Goal: Information Seeking & Learning: Learn about a topic

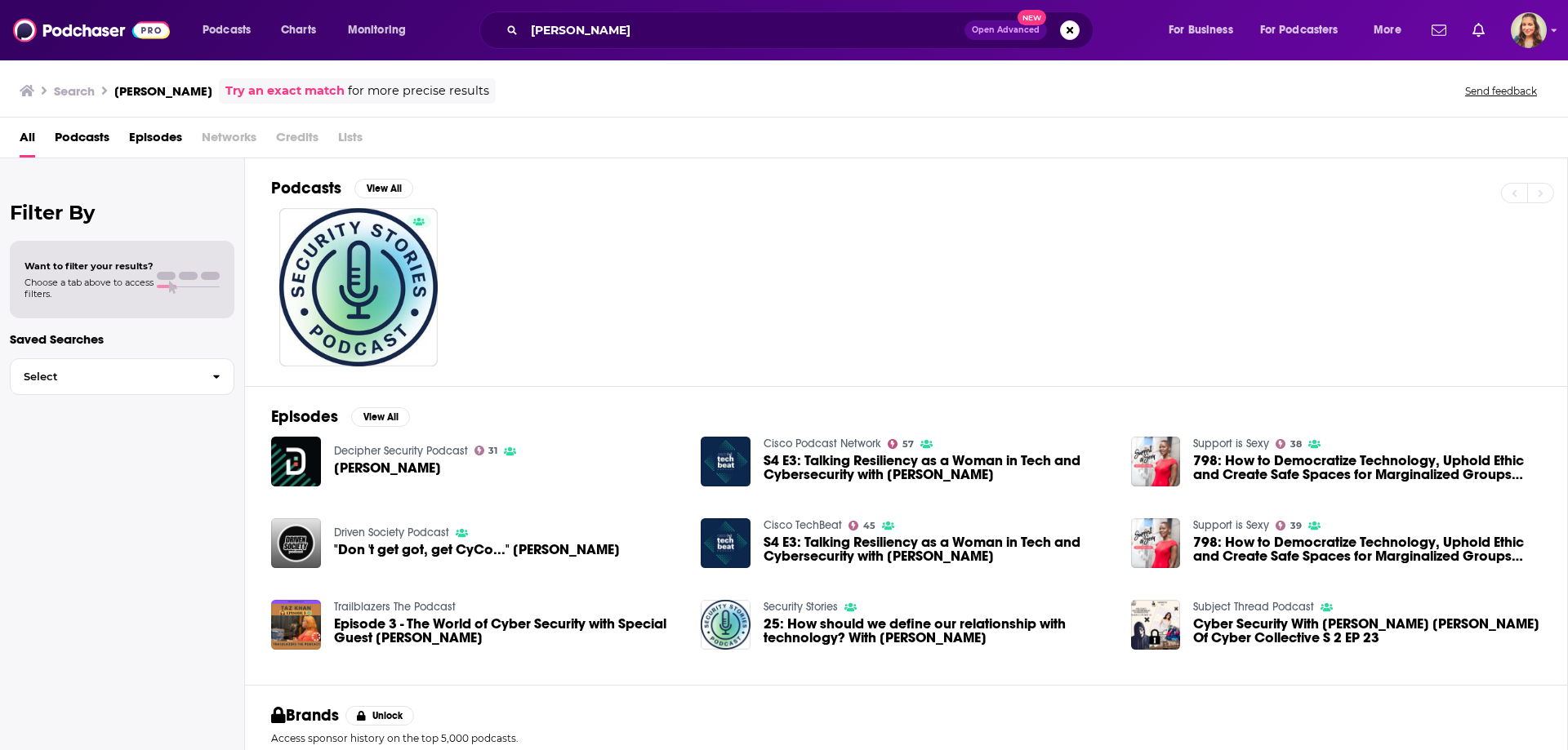
click at [286, 139] on span "Credits" at bounding box center [297, 140] width 42 height 33
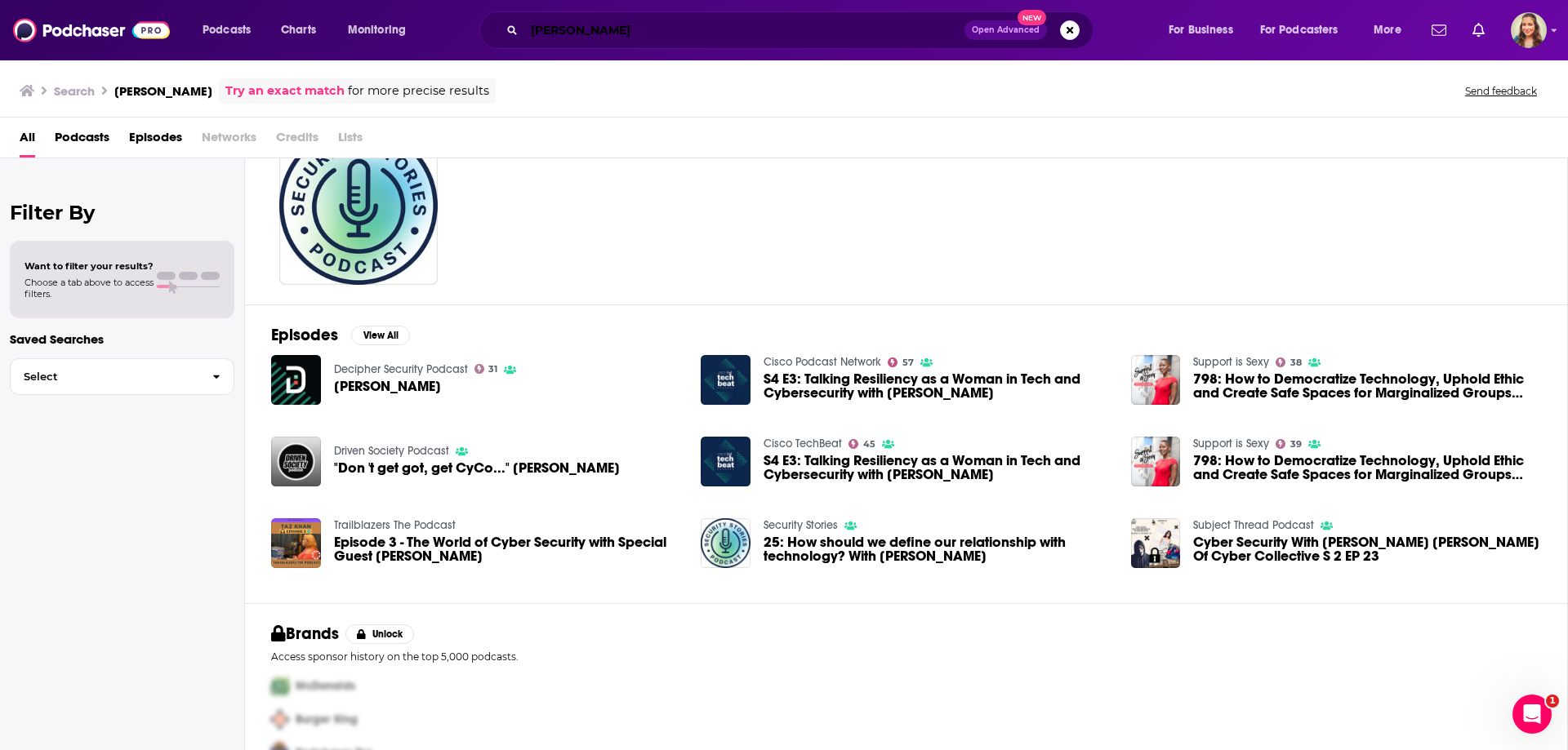
click at [582, 30] on input "[PERSON_NAME]" at bounding box center [744, 29] width 440 height 26
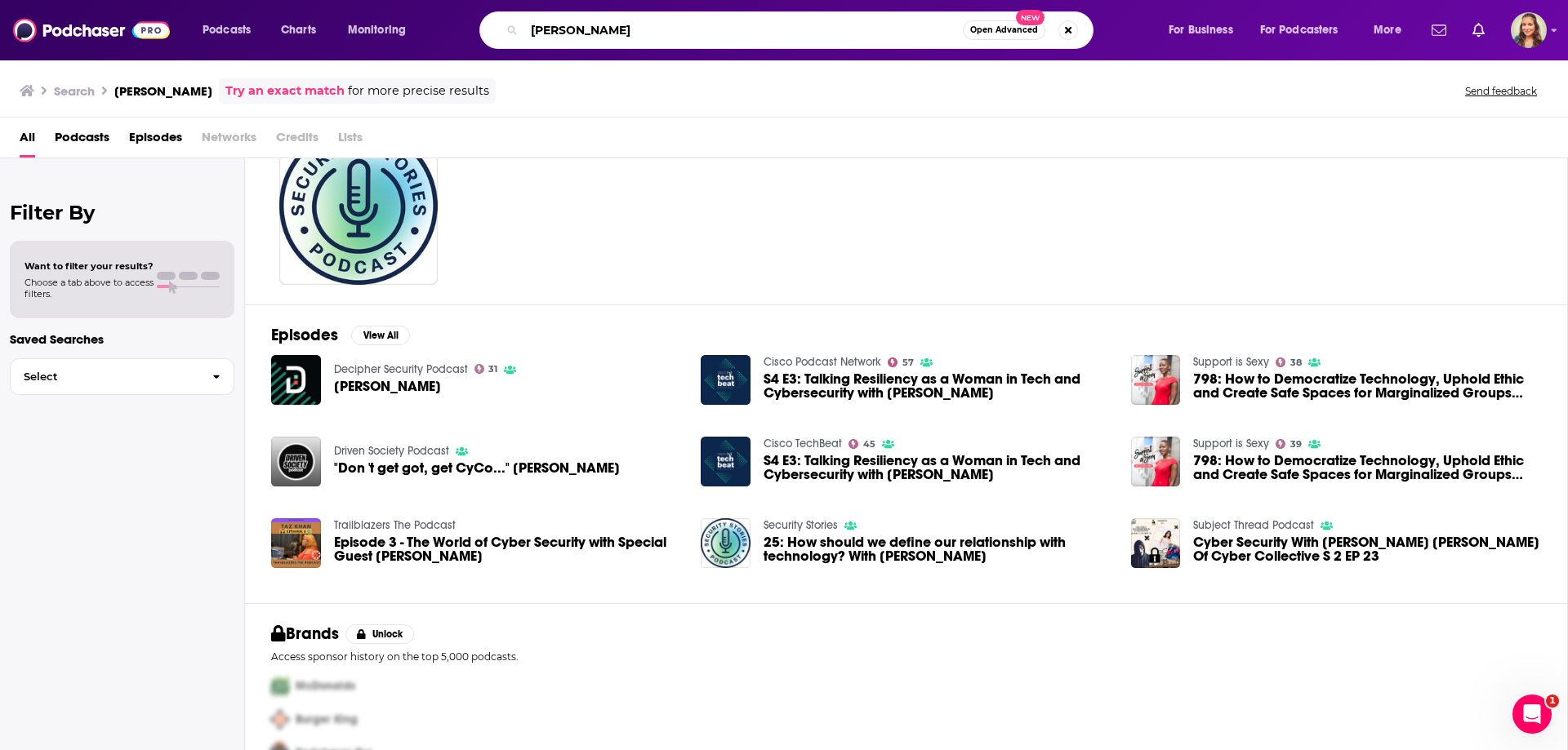
click at [582, 30] on input "[PERSON_NAME]" at bounding box center [743, 29] width 438 height 26
type input "[PERSON_NAME]"
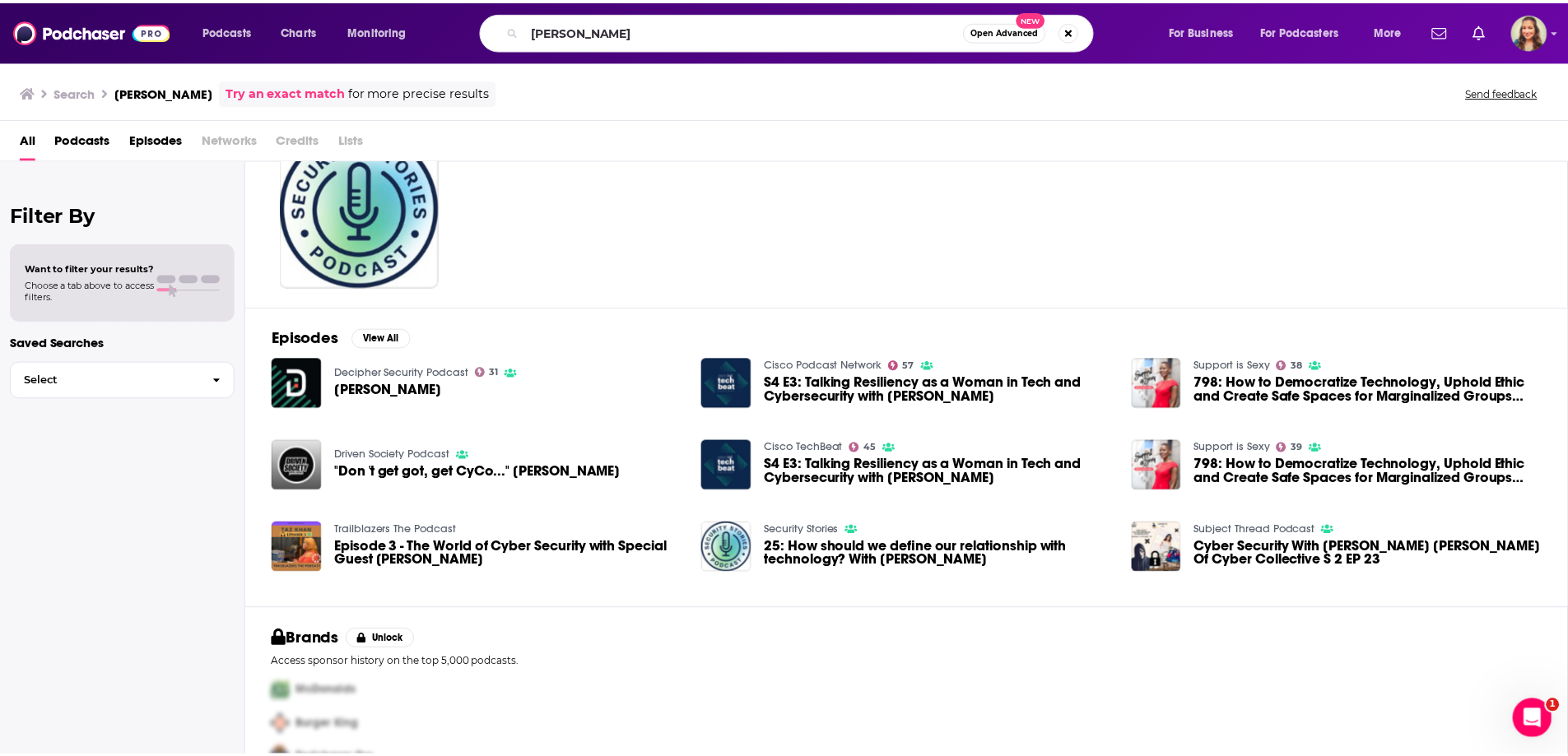
scroll to position [82, 0]
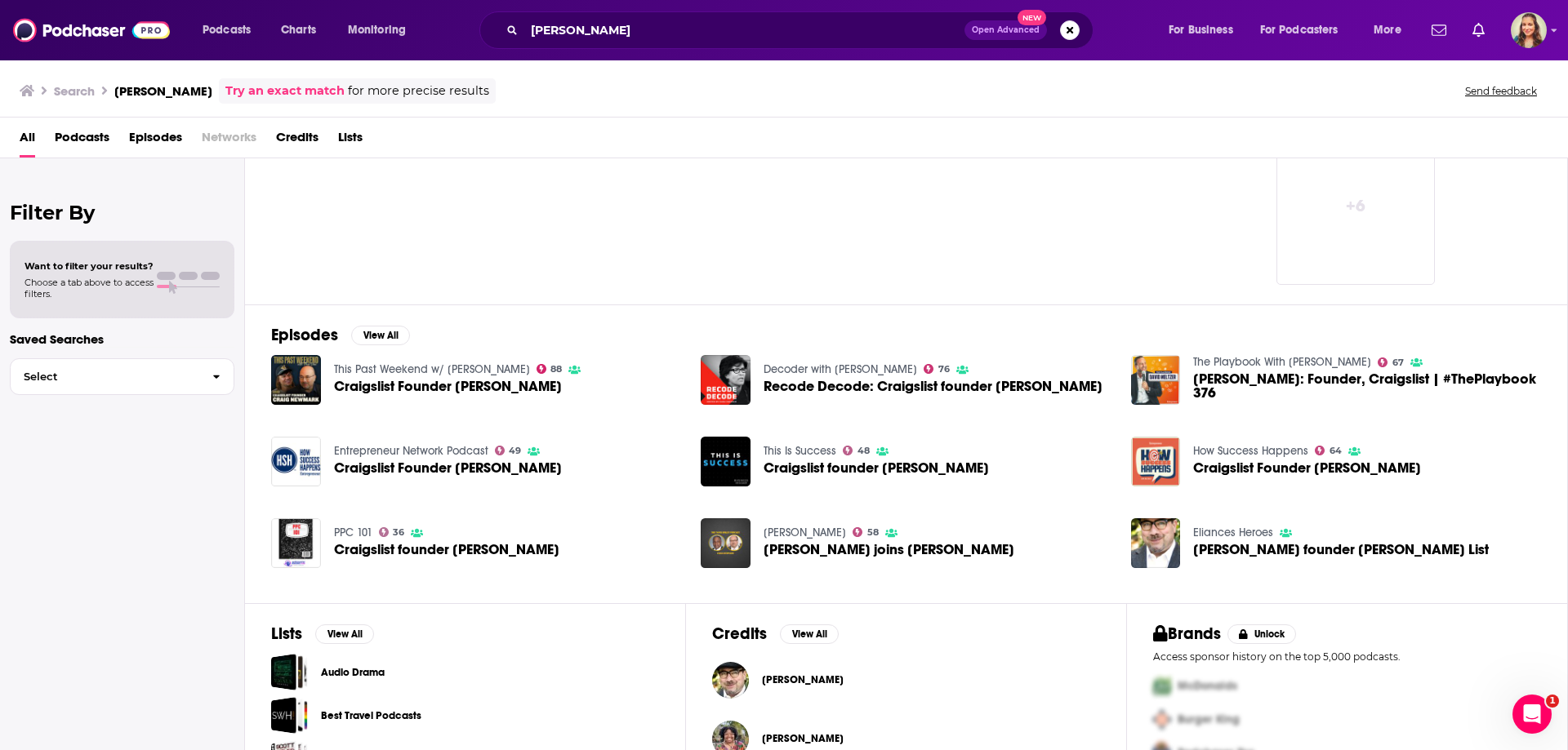
click at [295, 133] on span "Credits" at bounding box center [297, 140] width 42 height 33
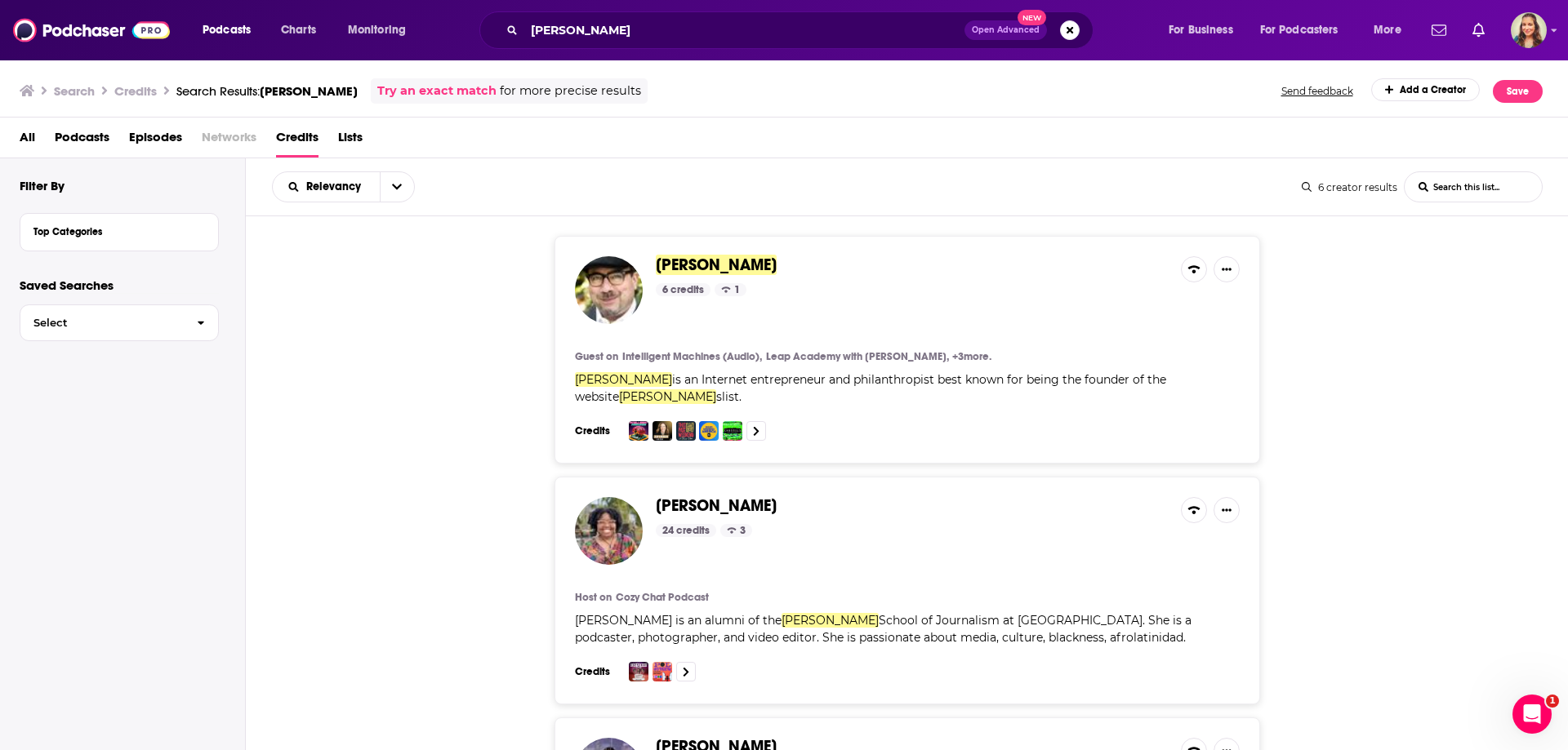
click at [721, 253] on div "[PERSON_NAME] 6 credits 1 Guest on Intelligent Machines (Audio), Leap Academy w…" at bounding box center [907, 350] width 706 height 228
click at [725, 269] on span "[PERSON_NAME]" at bounding box center [716, 265] width 121 height 21
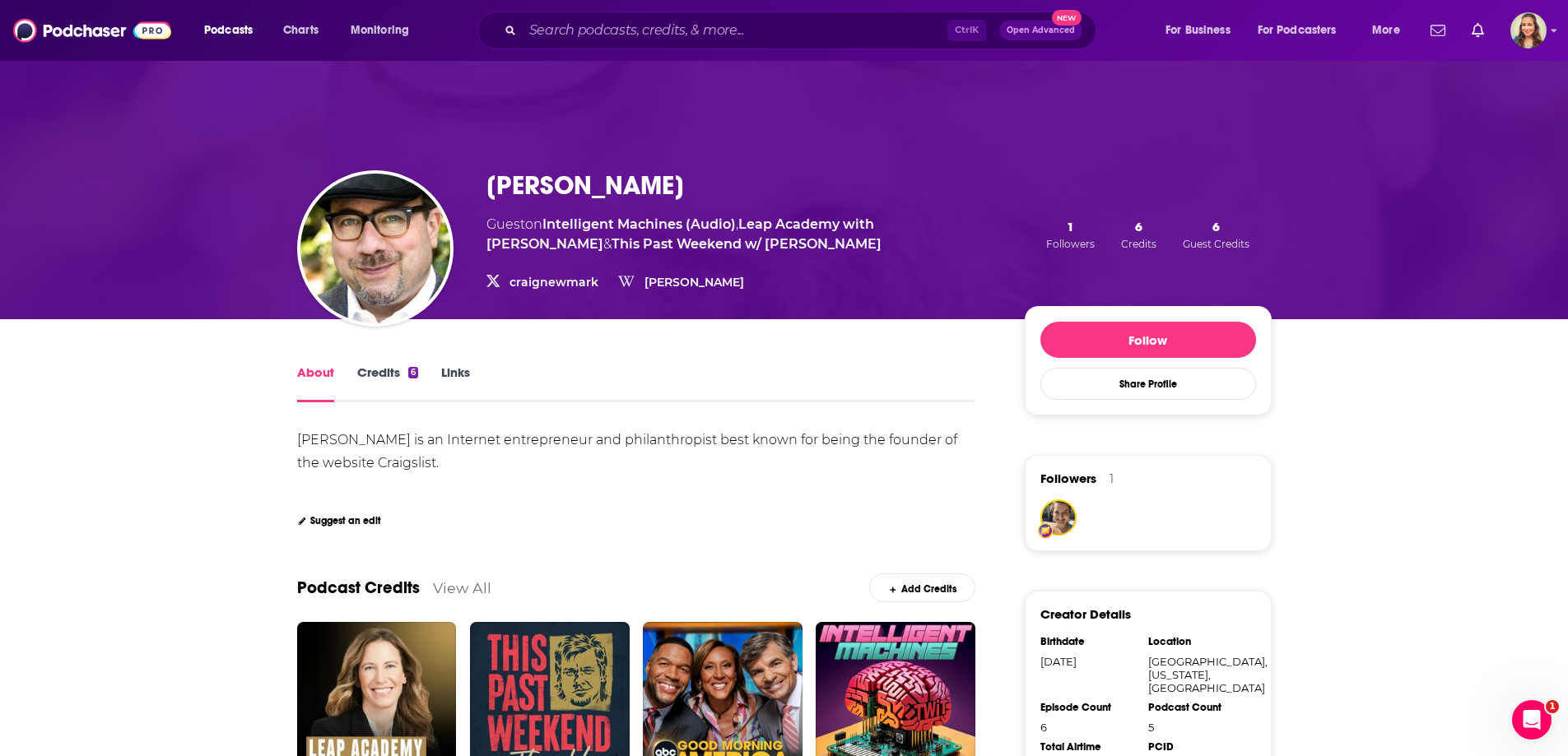
click at [370, 377] on link "Credits 6" at bounding box center [388, 383] width 61 height 38
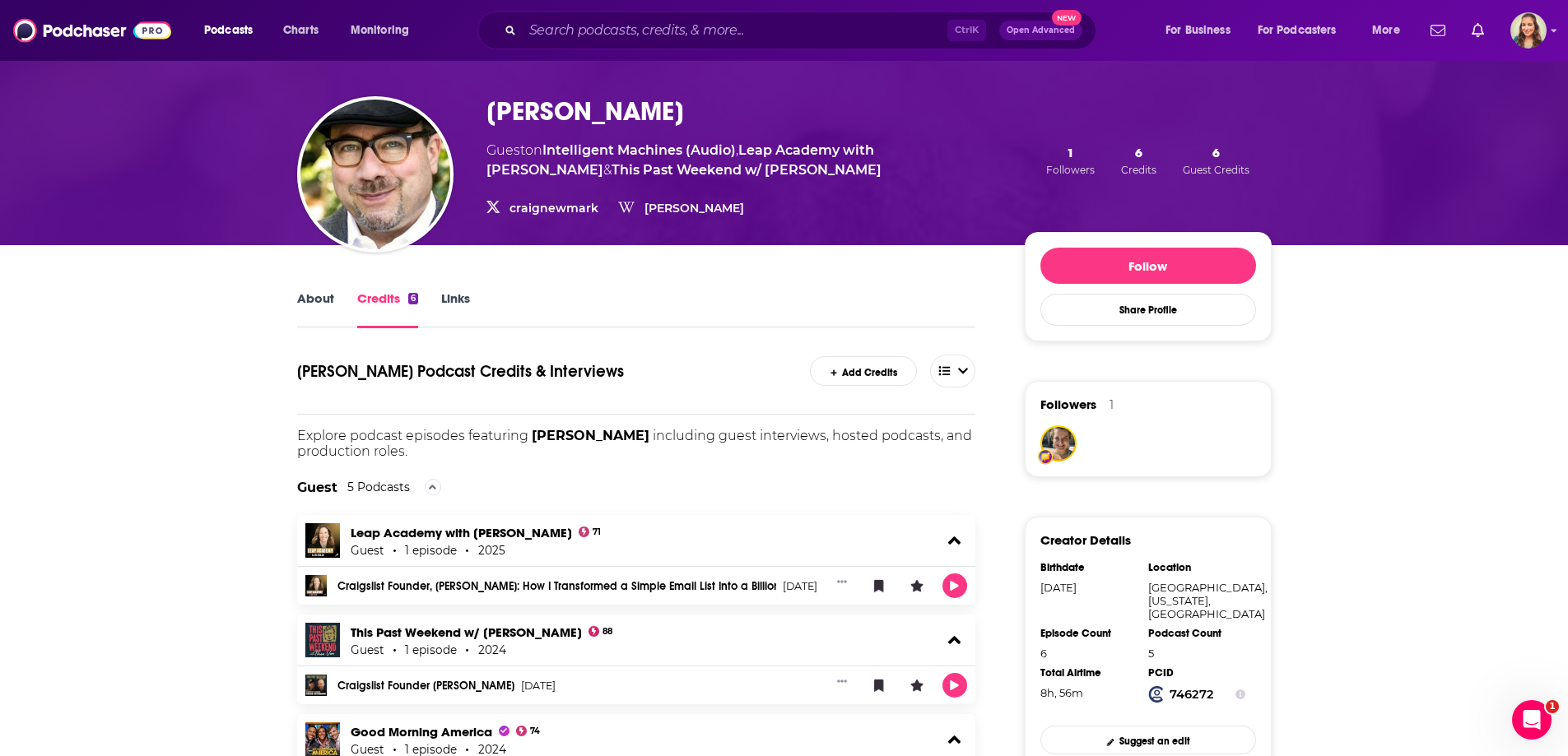
scroll to position [165, 0]
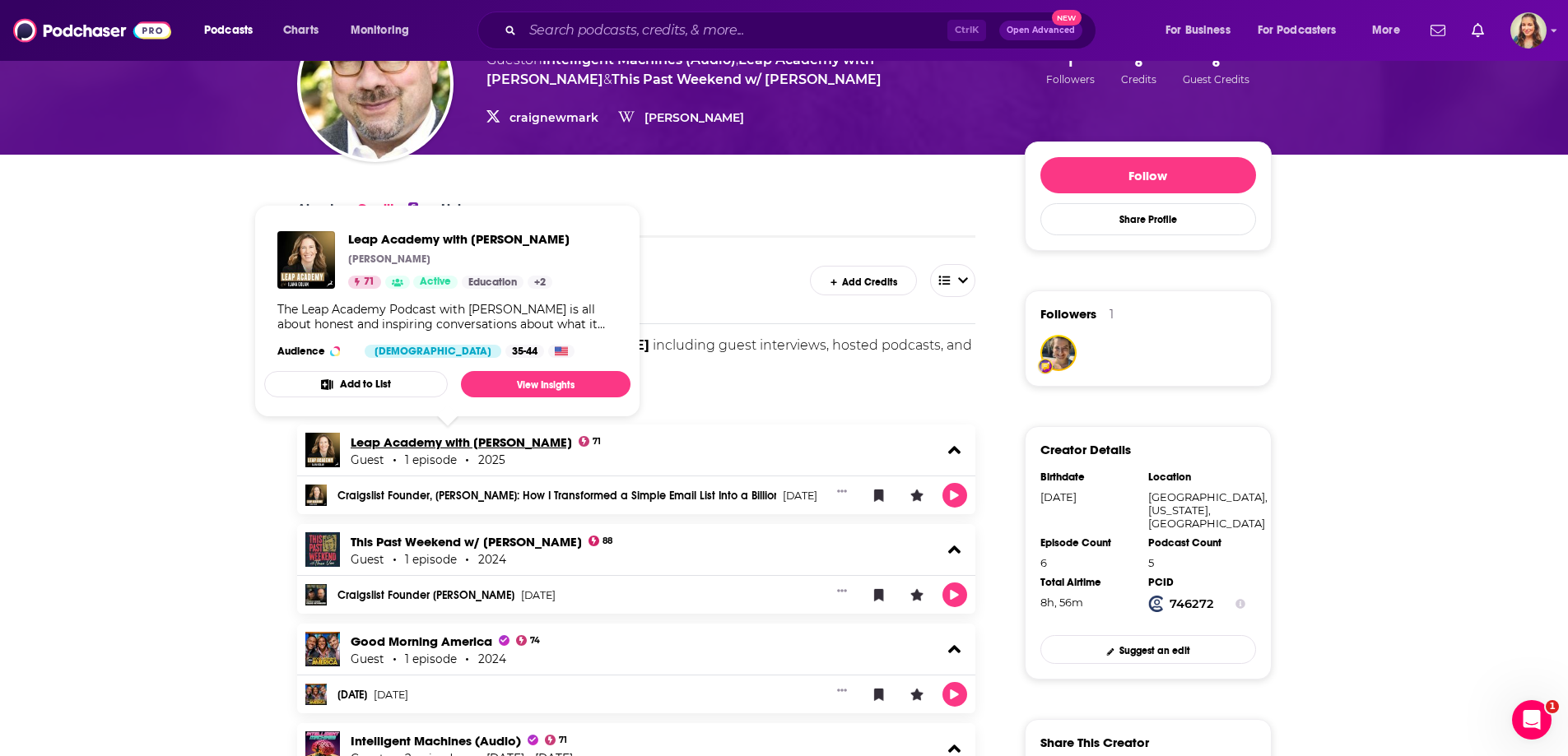
click at [354, 442] on link "Leap Academy with [PERSON_NAME]" at bounding box center [462, 442] width 222 height 15
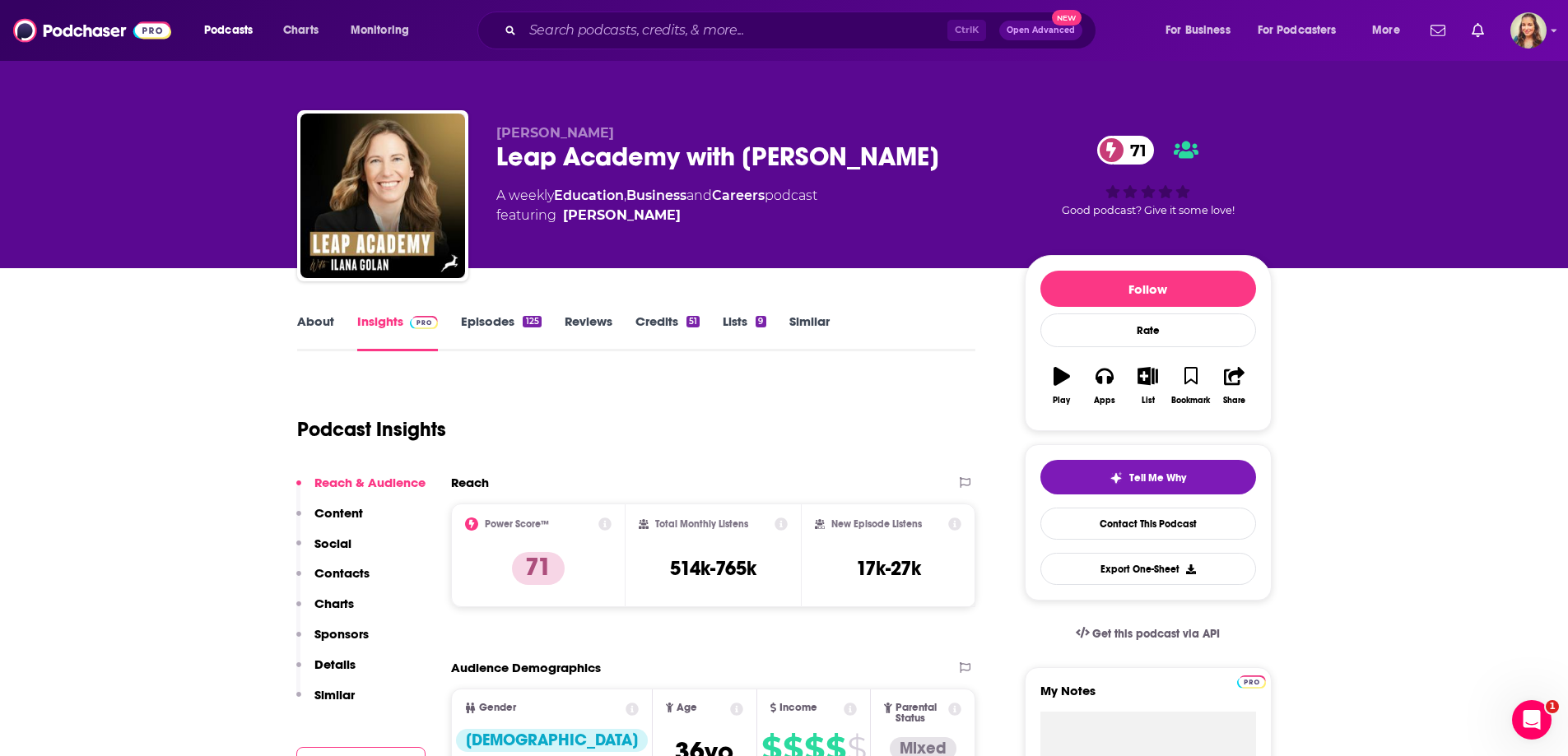
click at [307, 323] on link "About" at bounding box center [316, 332] width 37 height 38
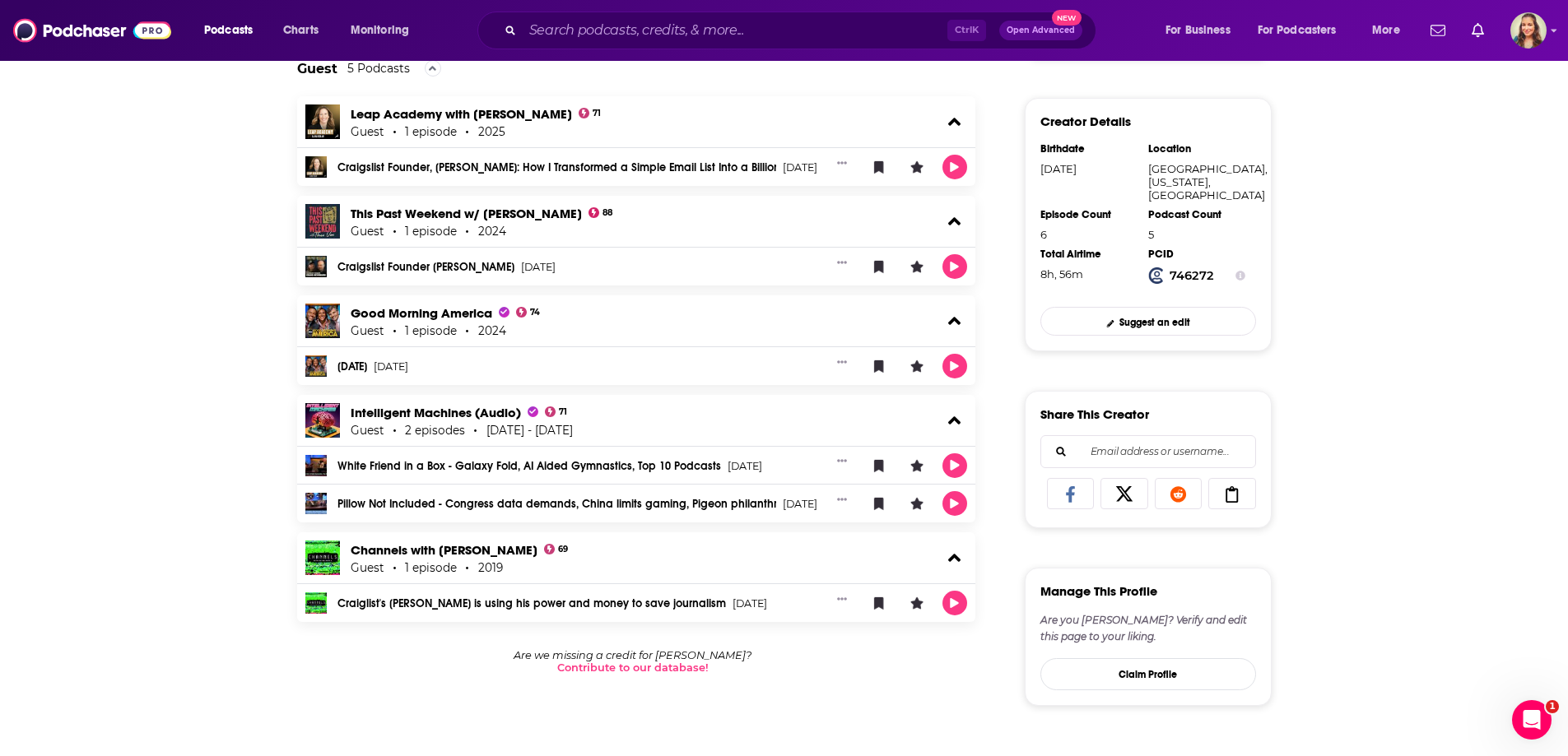
scroll to position [494, 0]
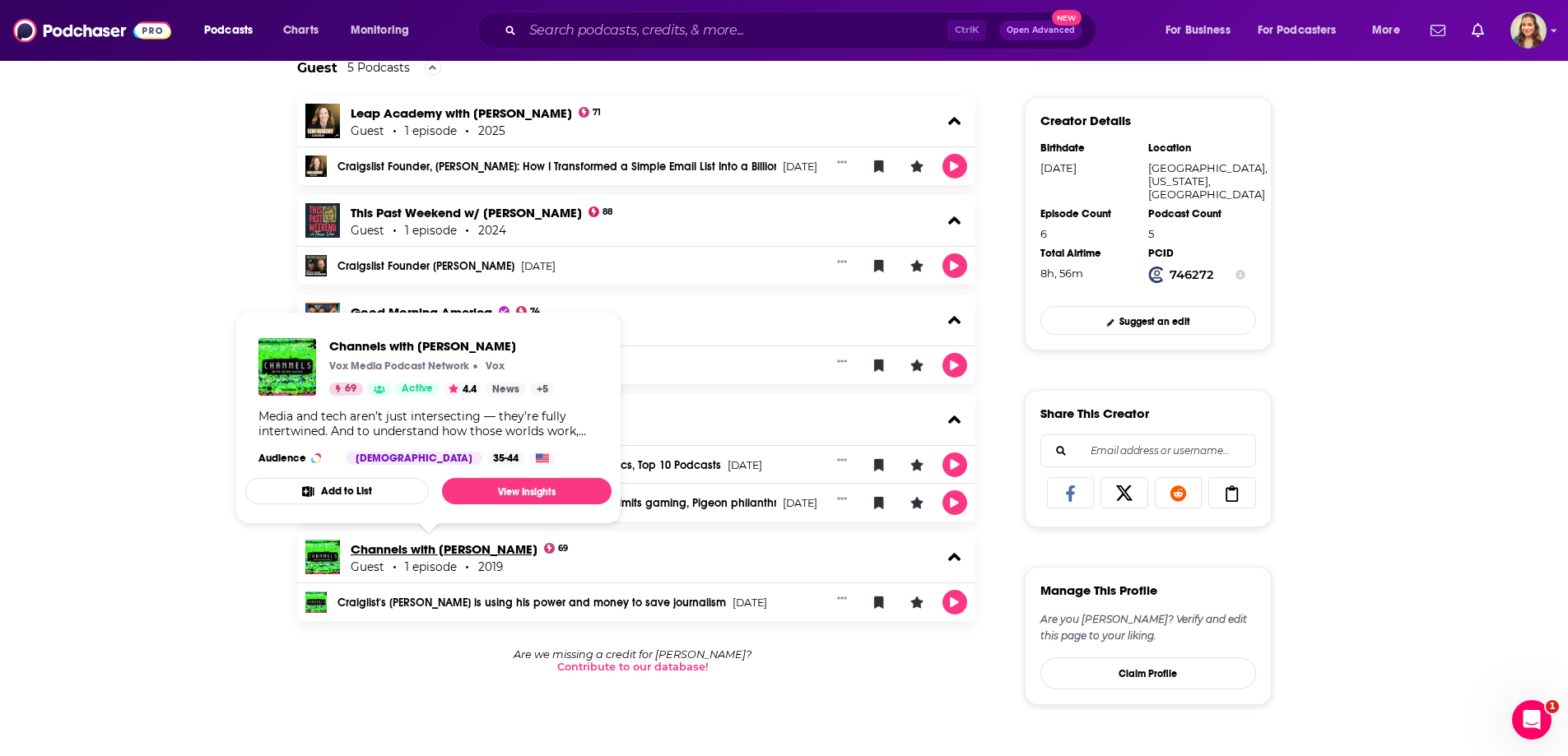
click at [404, 549] on link "Channels with [PERSON_NAME]" at bounding box center [444, 549] width 187 height 15
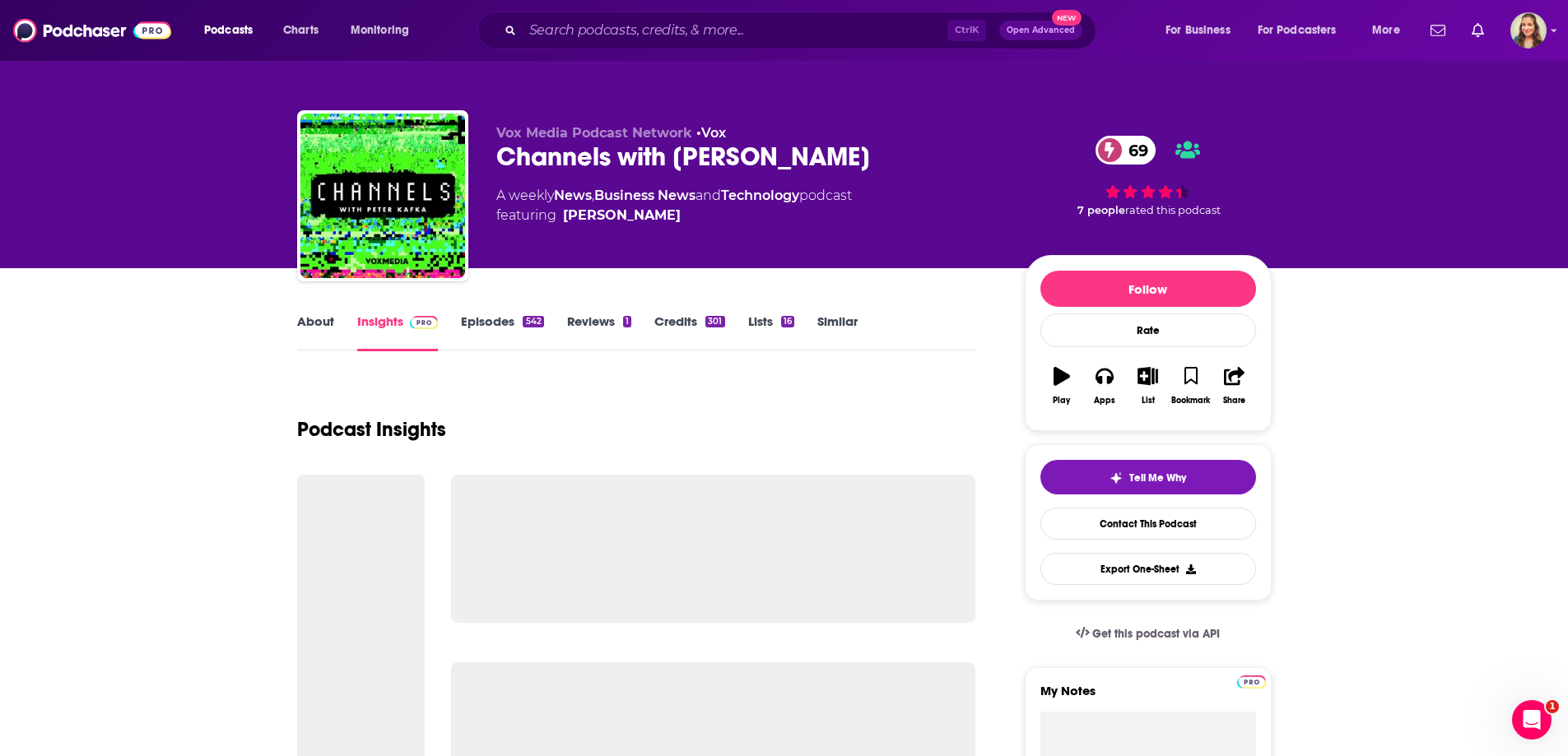
click at [311, 315] on link "About" at bounding box center [316, 332] width 37 height 38
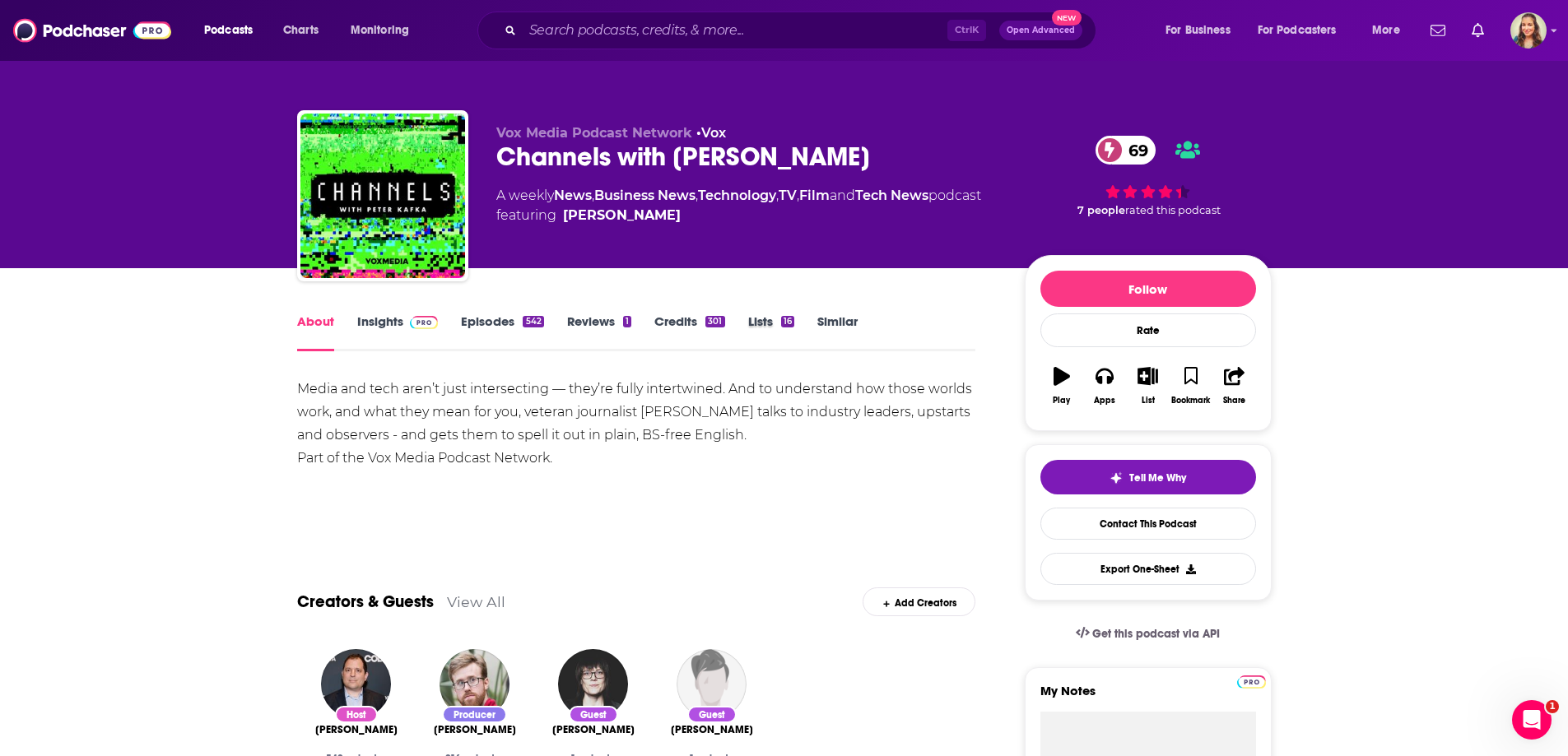
click at [813, 332] on div "Lists 16" at bounding box center [783, 332] width 69 height 38
click at [829, 324] on link "Similar" at bounding box center [837, 332] width 41 height 38
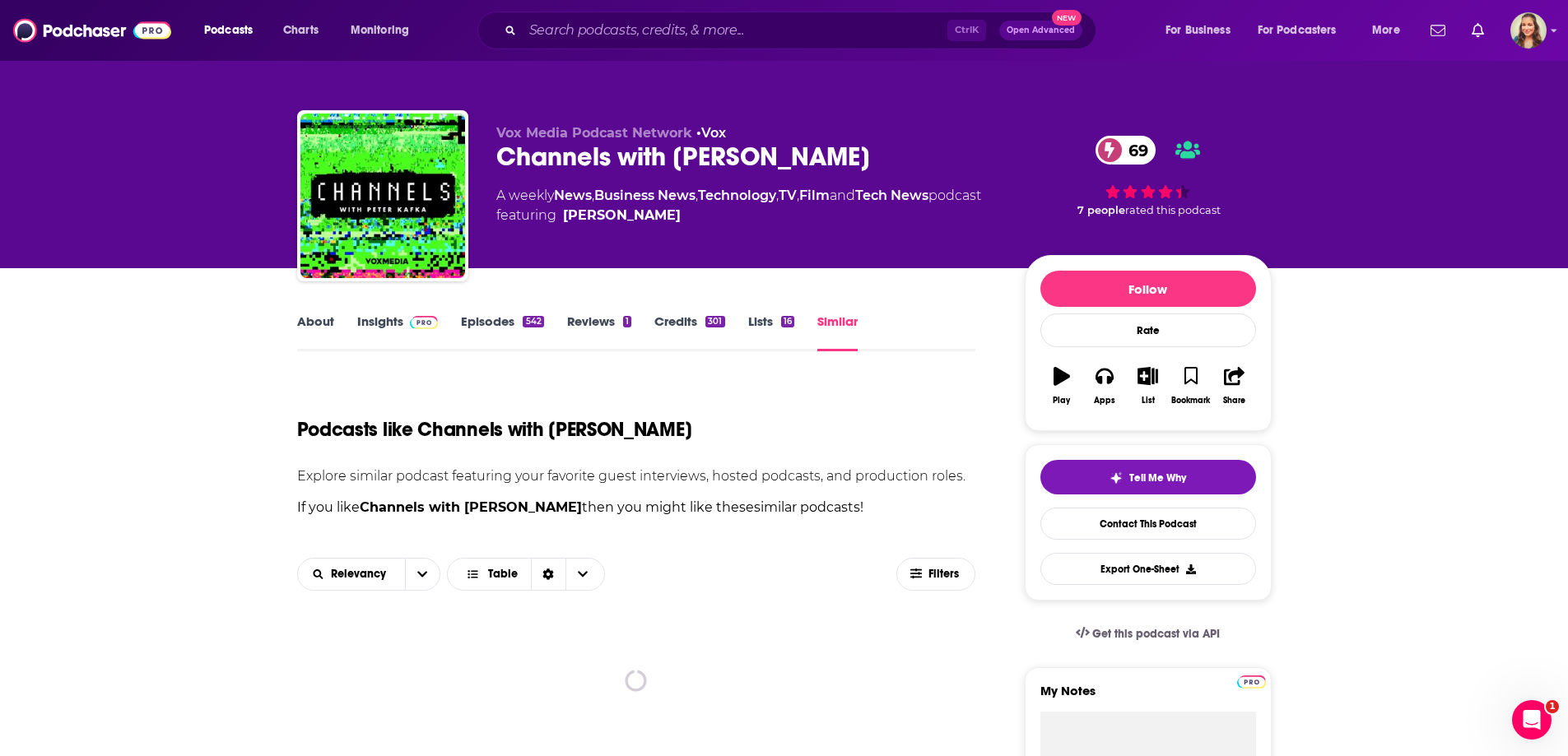
click at [729, 200] on link "Technology" at bounding box center [737, 195] width 78 height 15
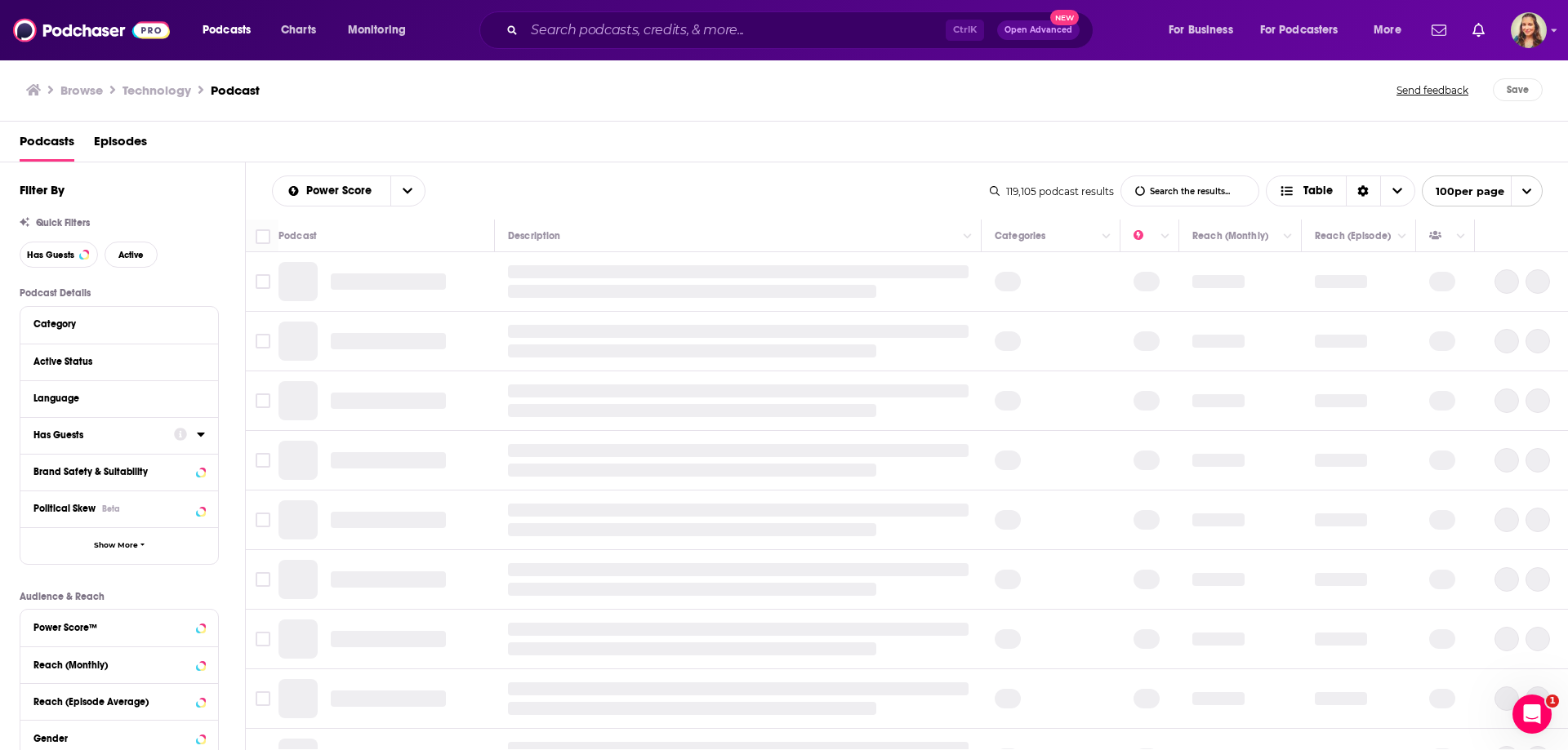
click at [199, 437] on icon at bounding box center [200, 434] width 8 height 13
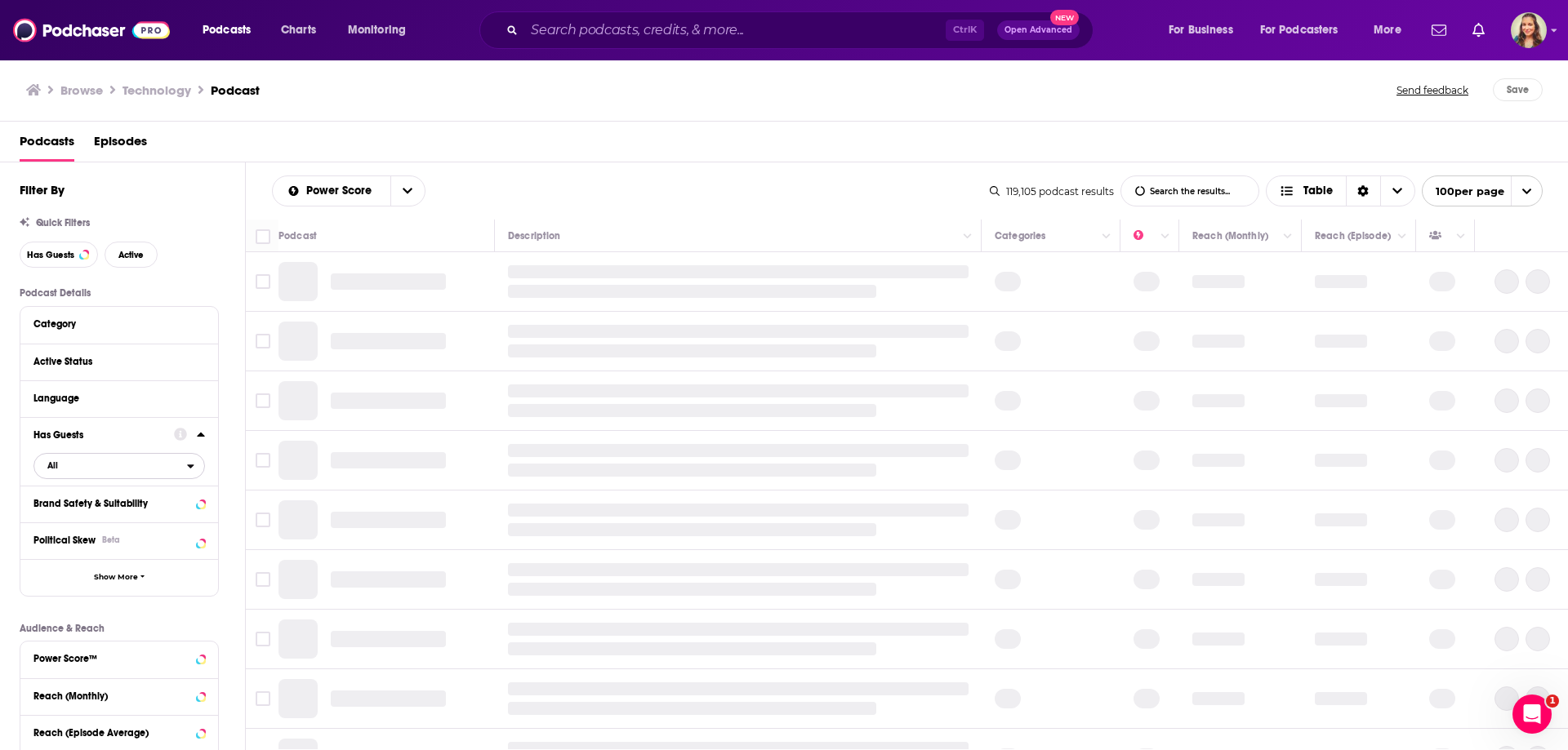
click at [157, 465] on span "All" at bounding box center [110, 465] width 153 height 21
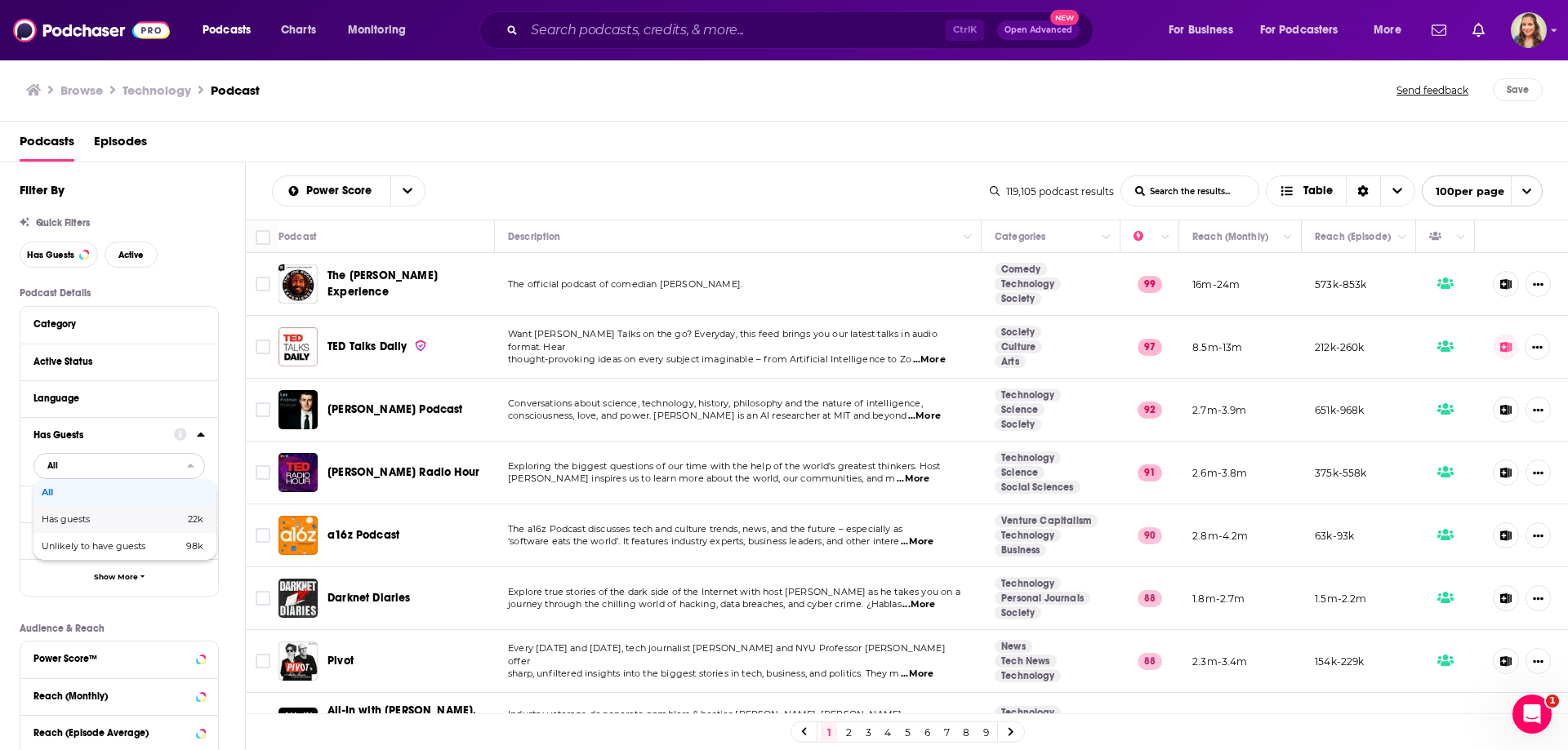
click at [126, 516] on span "Has guests" at bounding box center [89, 519] width 96 height 9
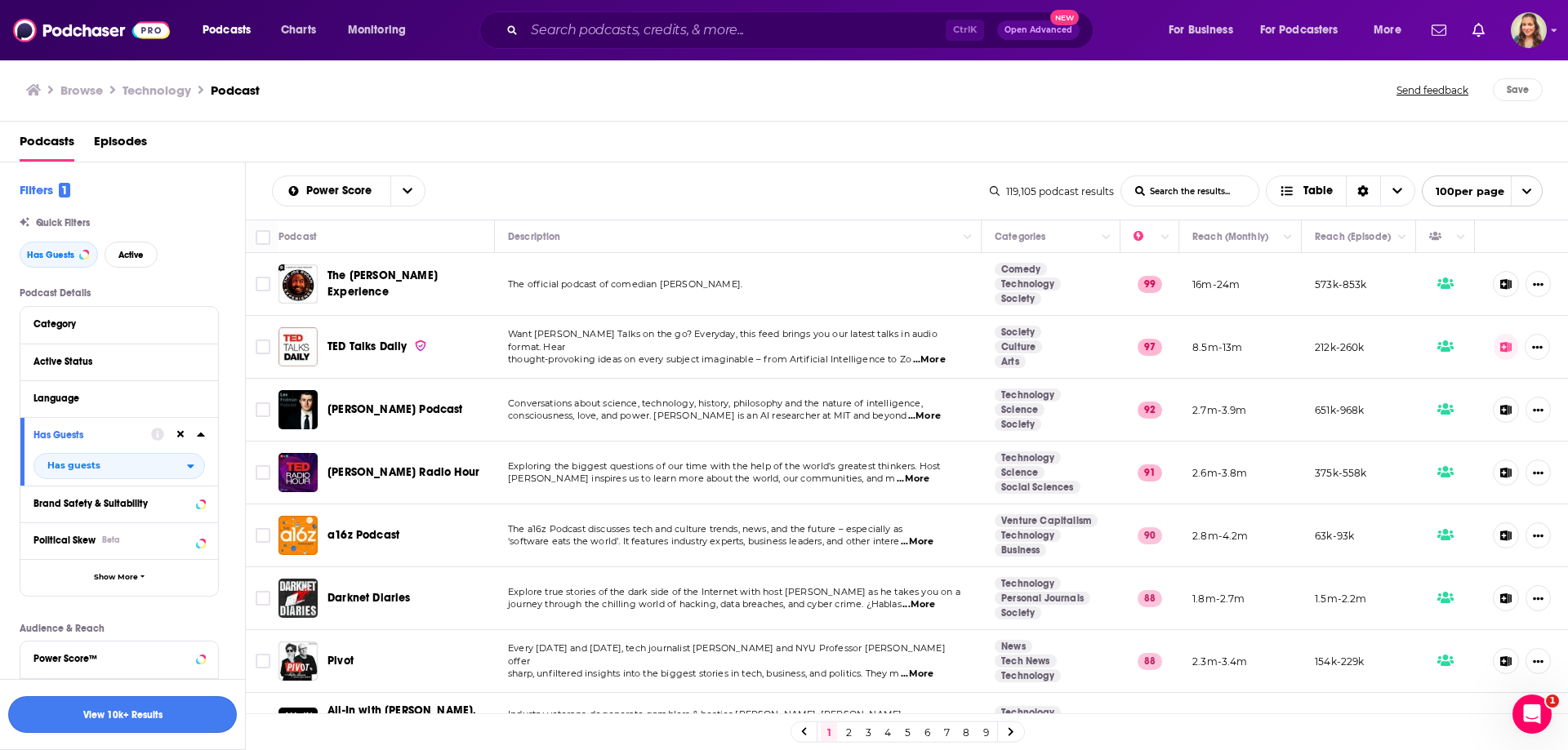
click at [133, 719] on button "View 10k+ Results" at bounding box center [123, 714] width 229 height 37
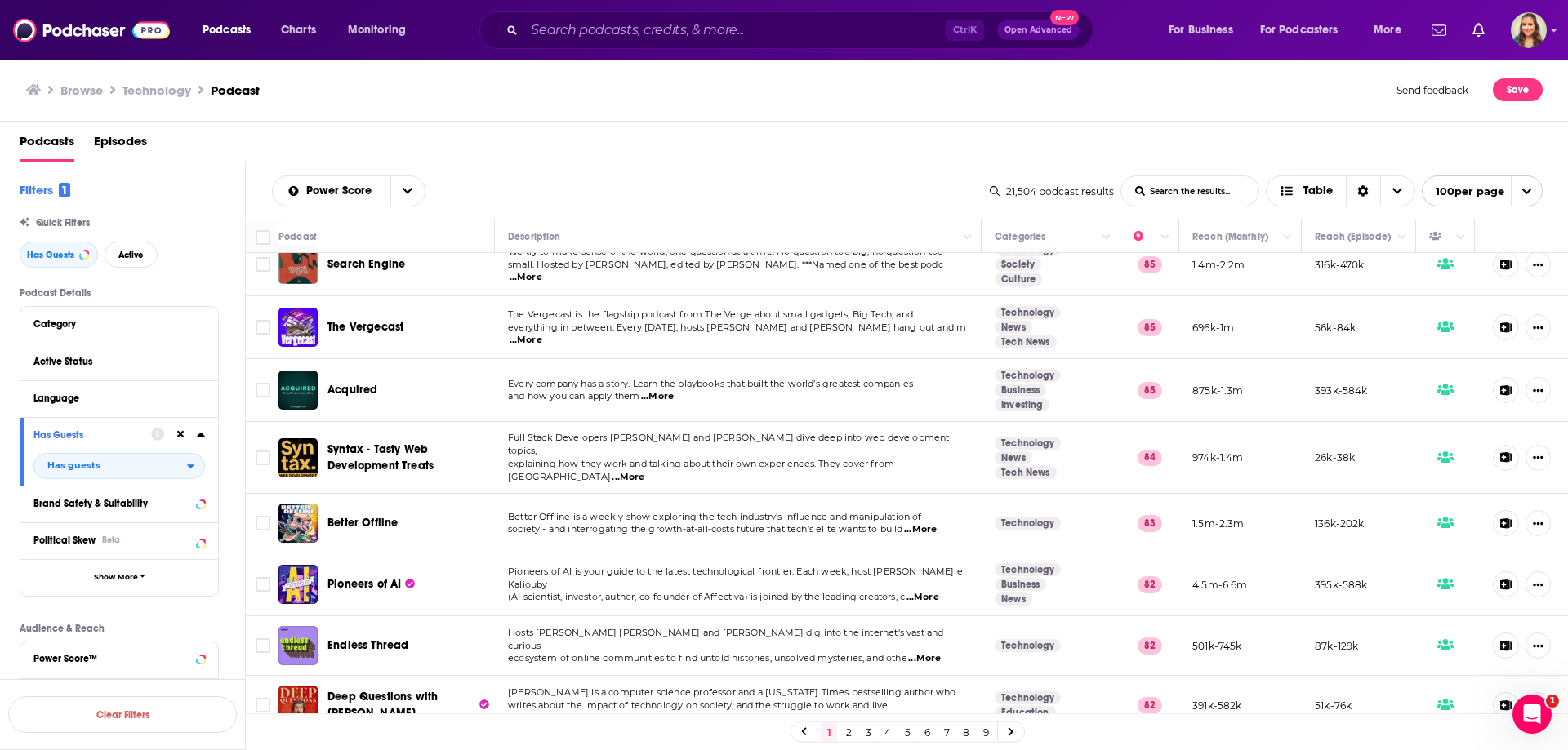
scroll to position [653, 0]
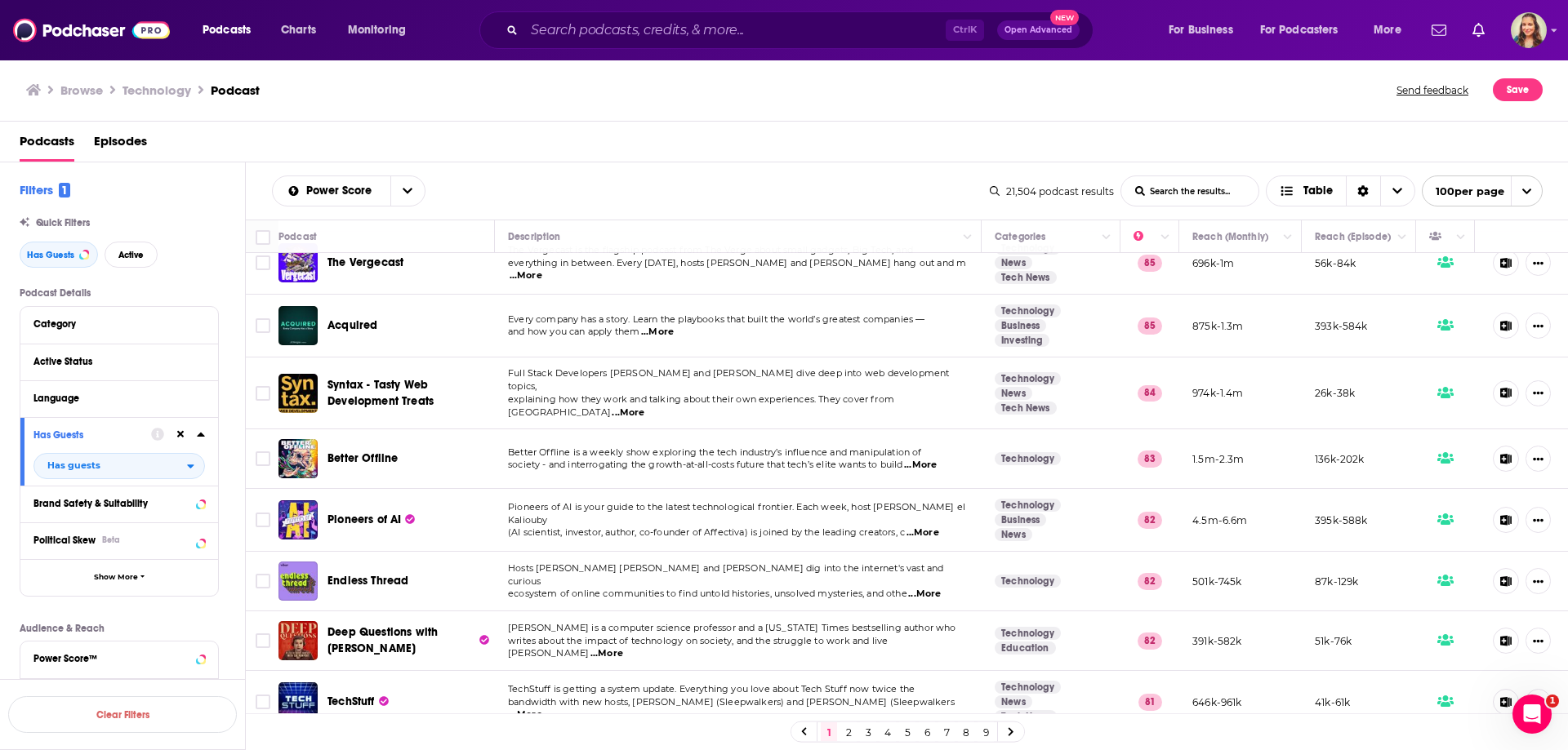
click at [932, 587] on span "...More" at bounding box center [924, 594] width 33 height 13
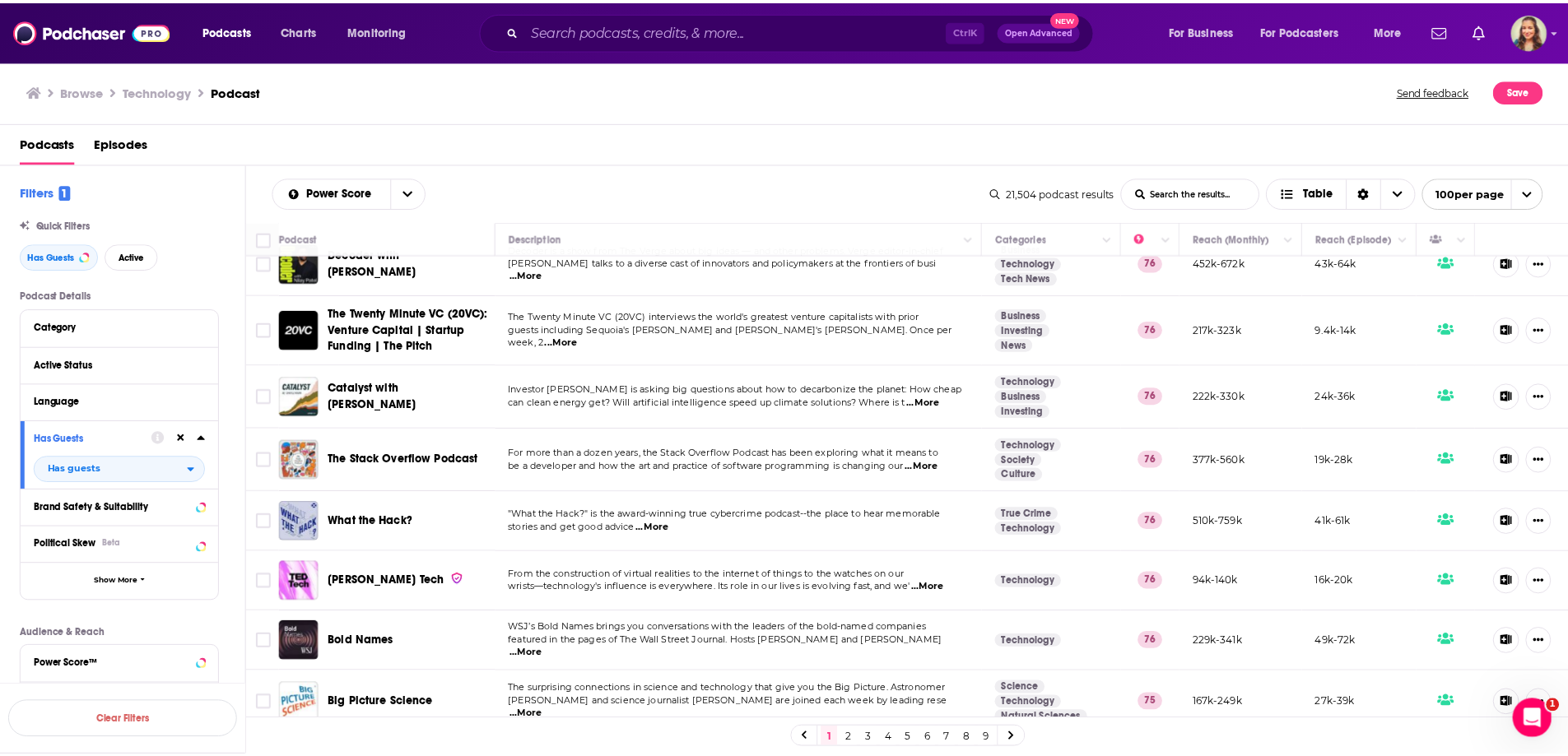
scroll to position [2550, 0]
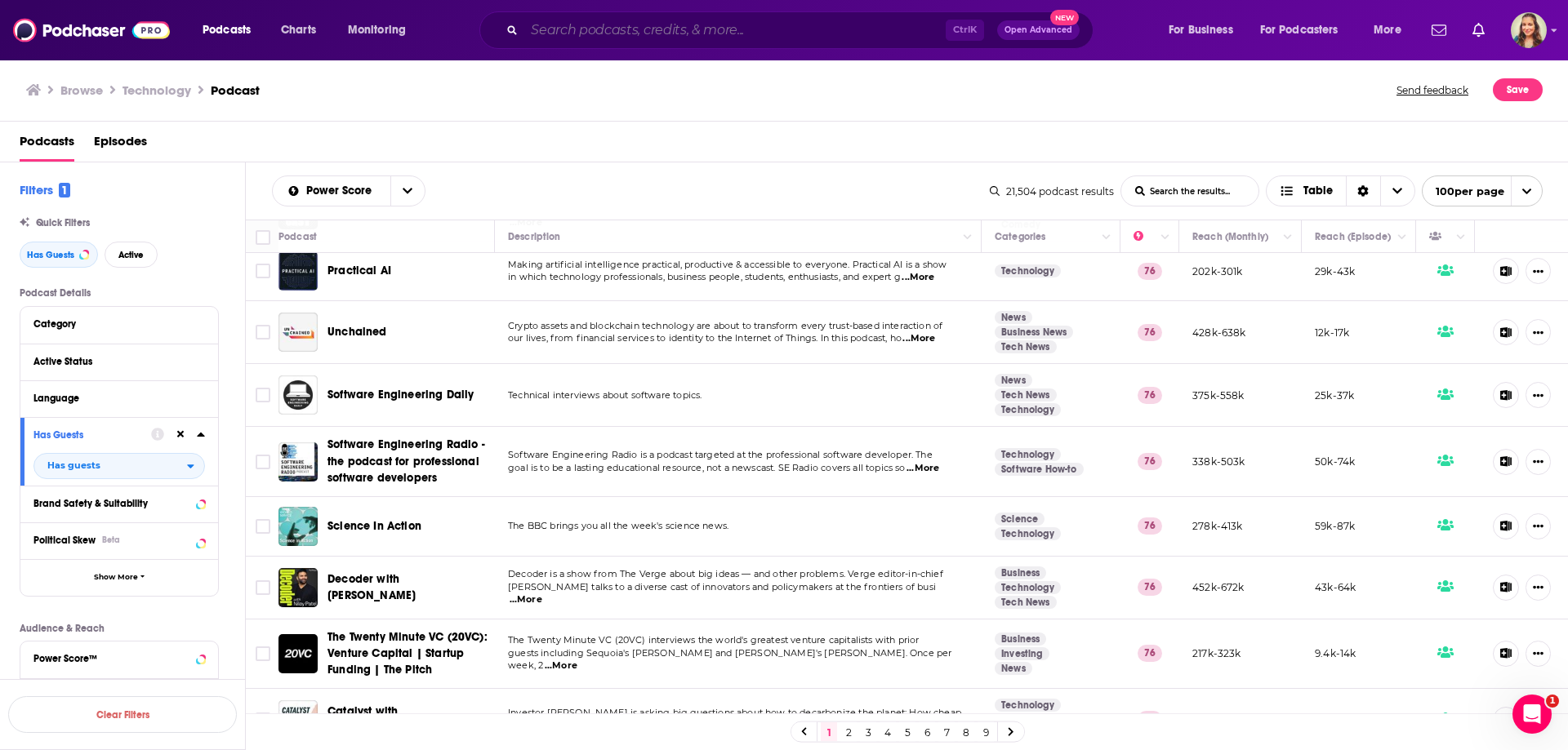
click at [574, 30] on input "Search podcasts, credits, & more..." at bounding box center [734, 29] width 421 height 26
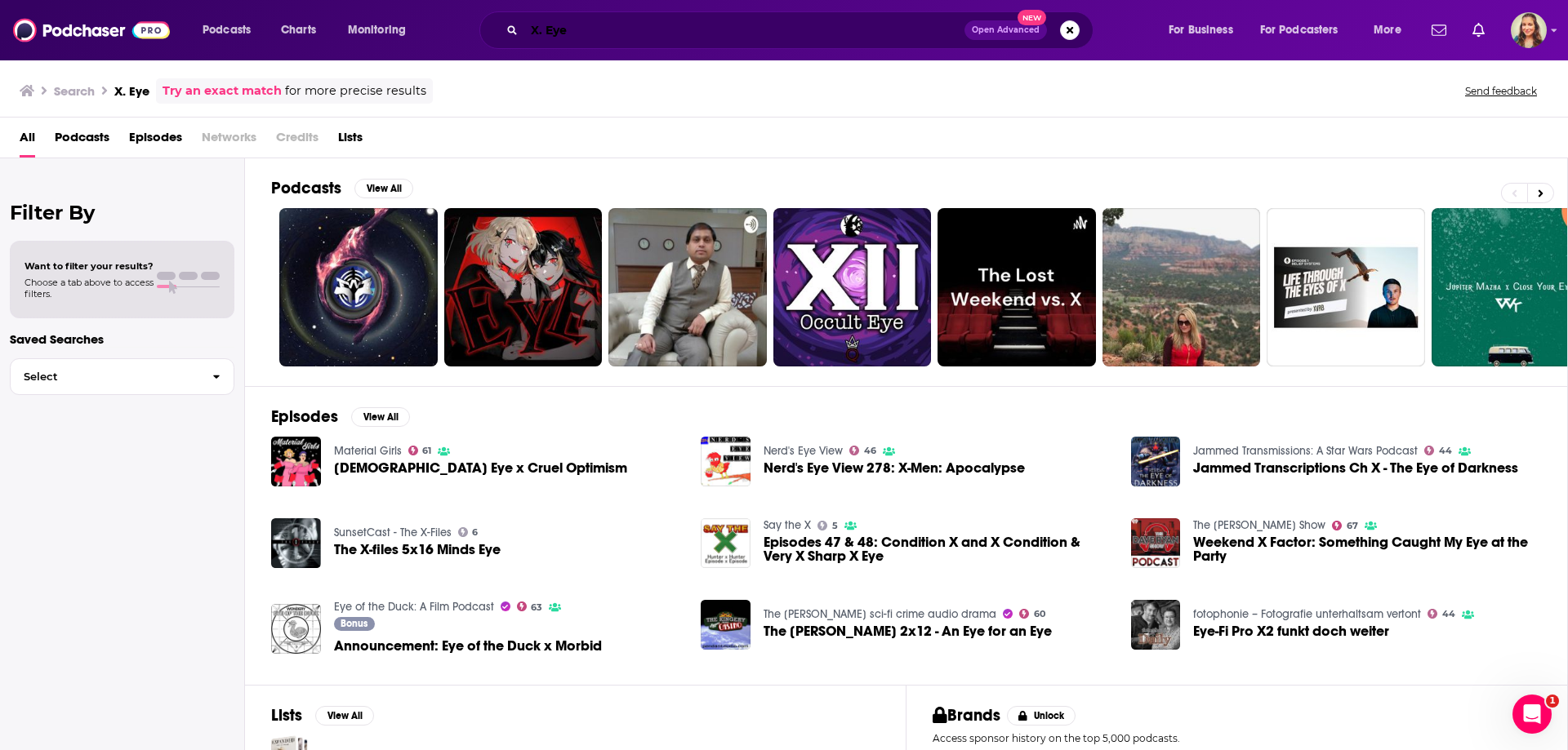
click at [581, 33] on input "X. Eye" at bounding box center [744, 29] width 440 height 26
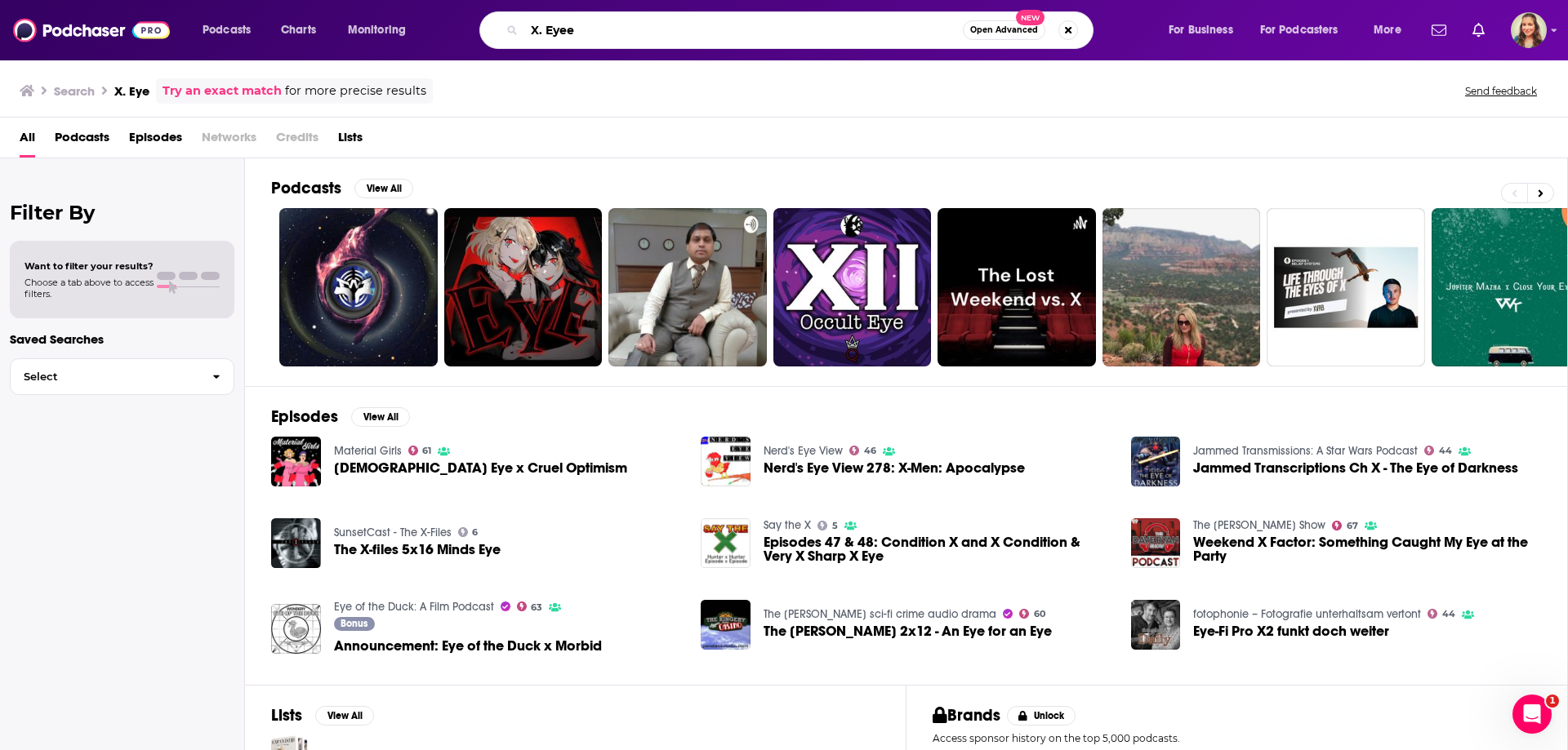
type input "X. Eyee"
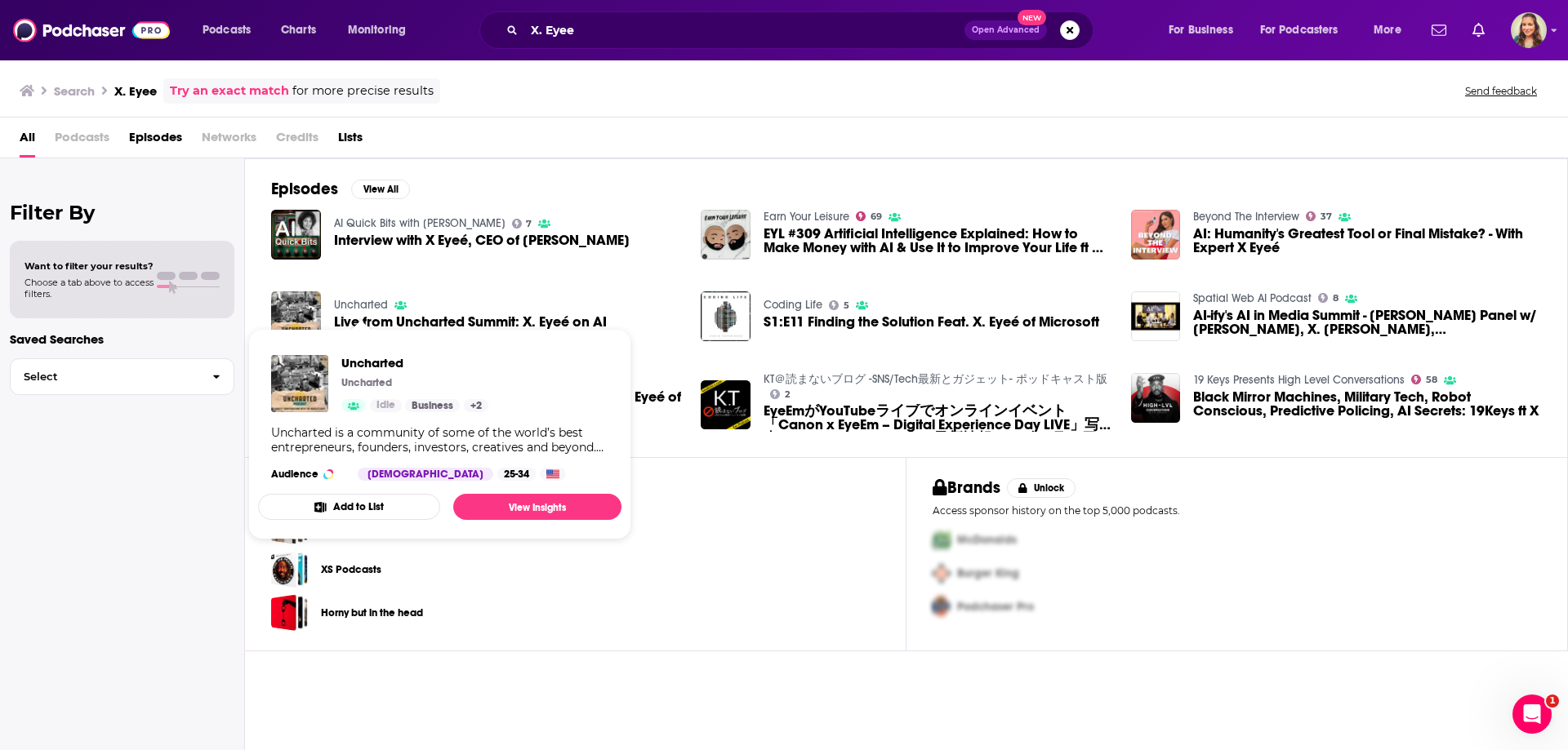
click at [369, 304] on link "Uncharted" at bounding box center [360, 305] width 54 height 14
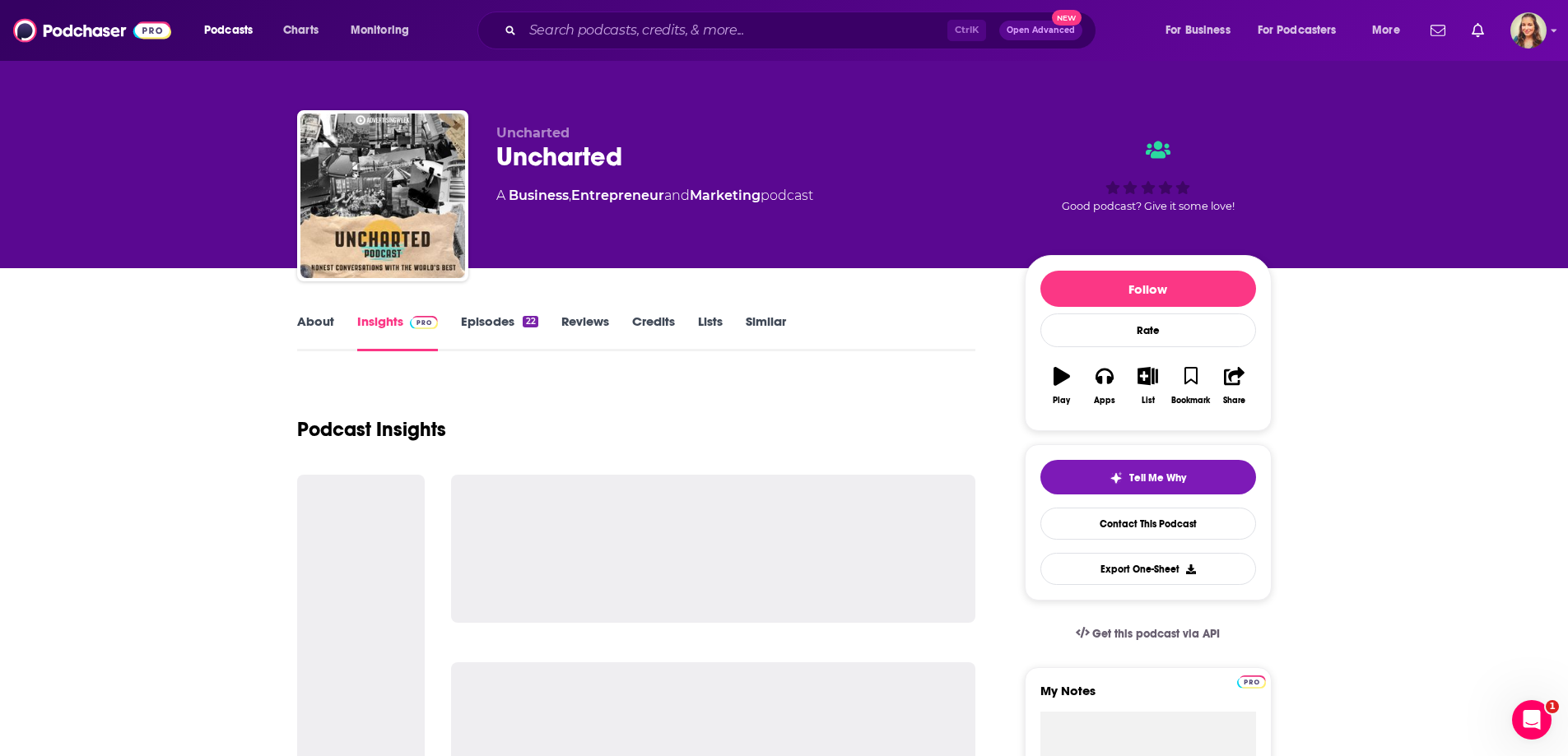
click at [303, 321] on link "About" at bounding box center [316, 332] width 37 height 38
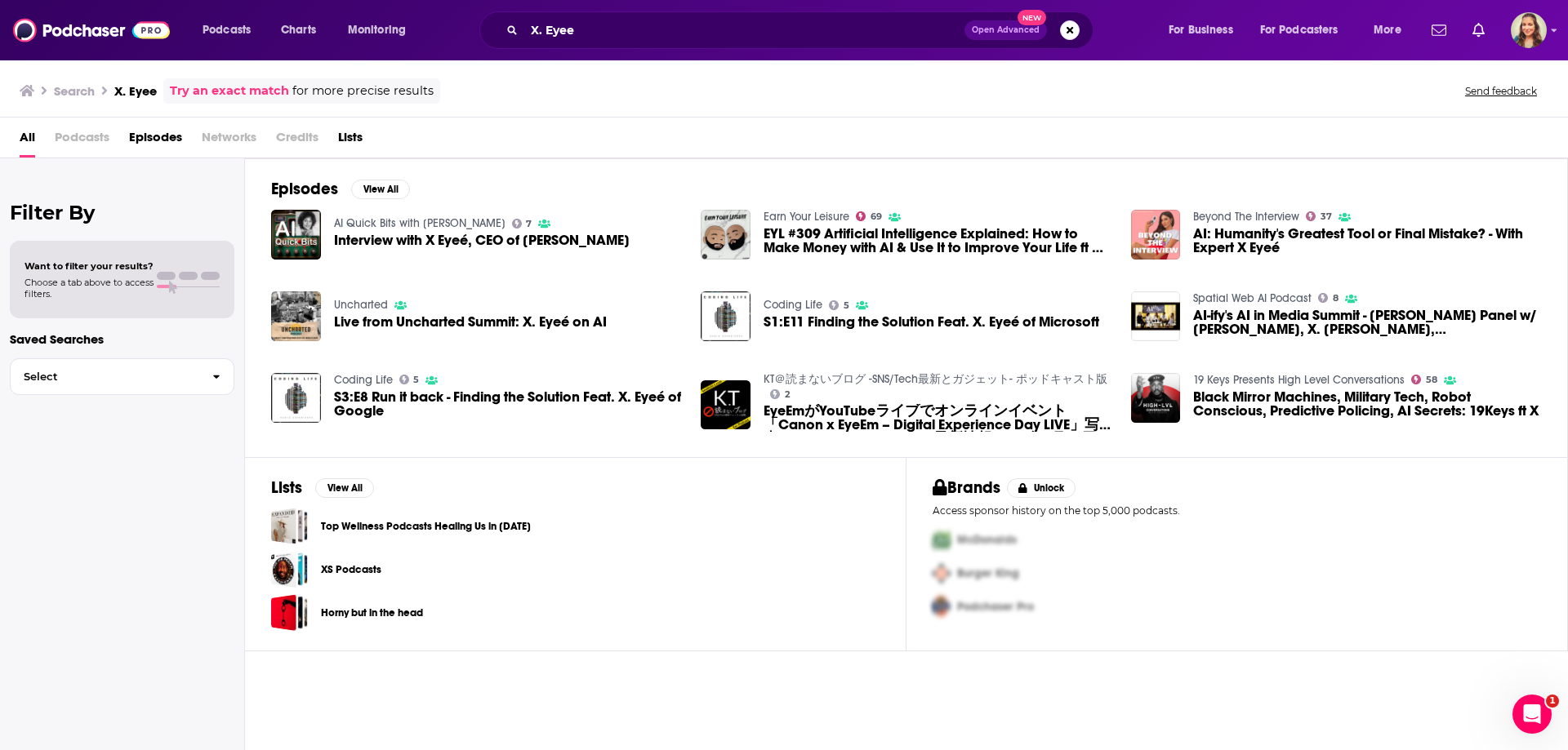
click at [1216, 214] on link "Beyond The Interview" at bounding box center [1246, 217] width 106 height 14
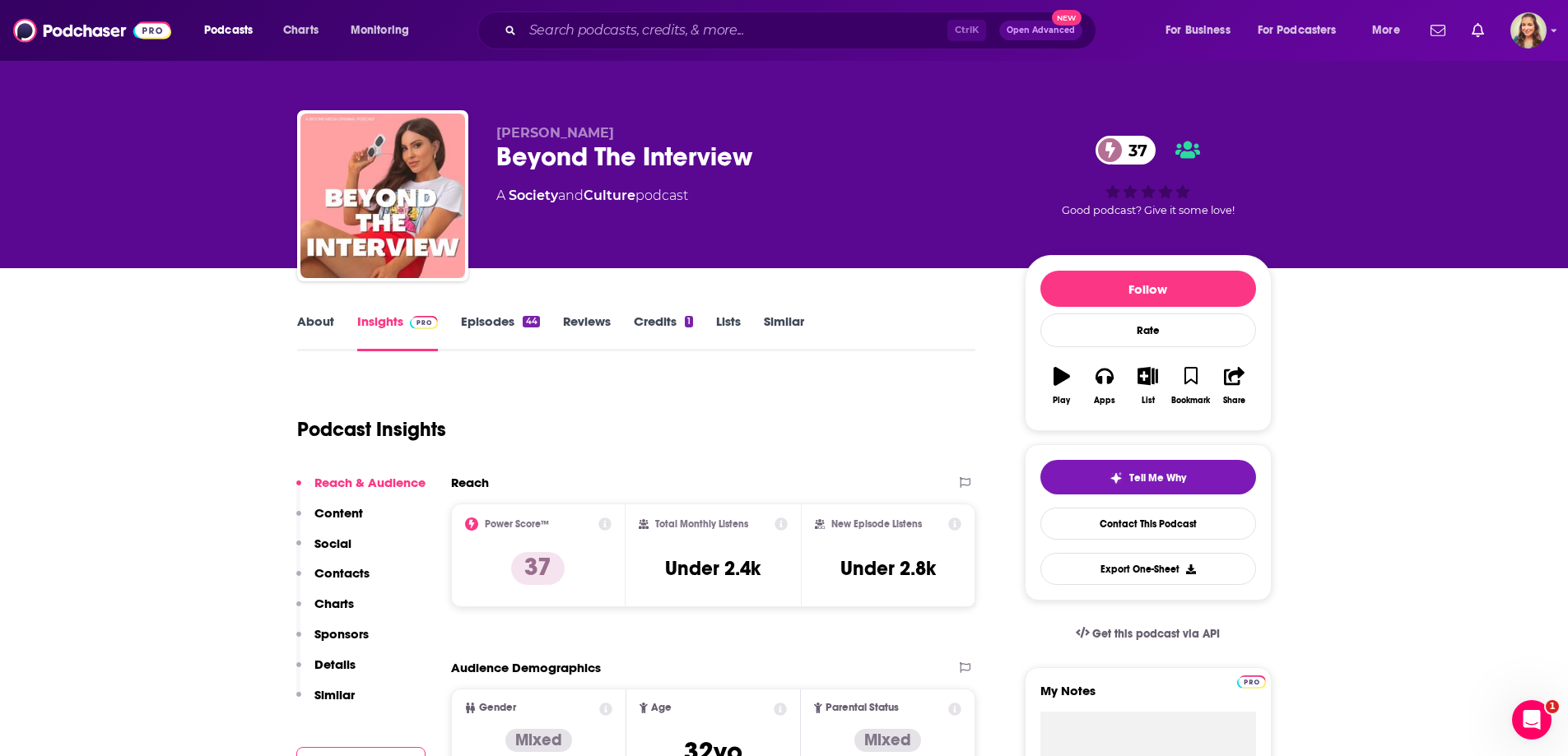
click at [312, 327] on link "About" at bounding box center [316, 332] width 37 height 38
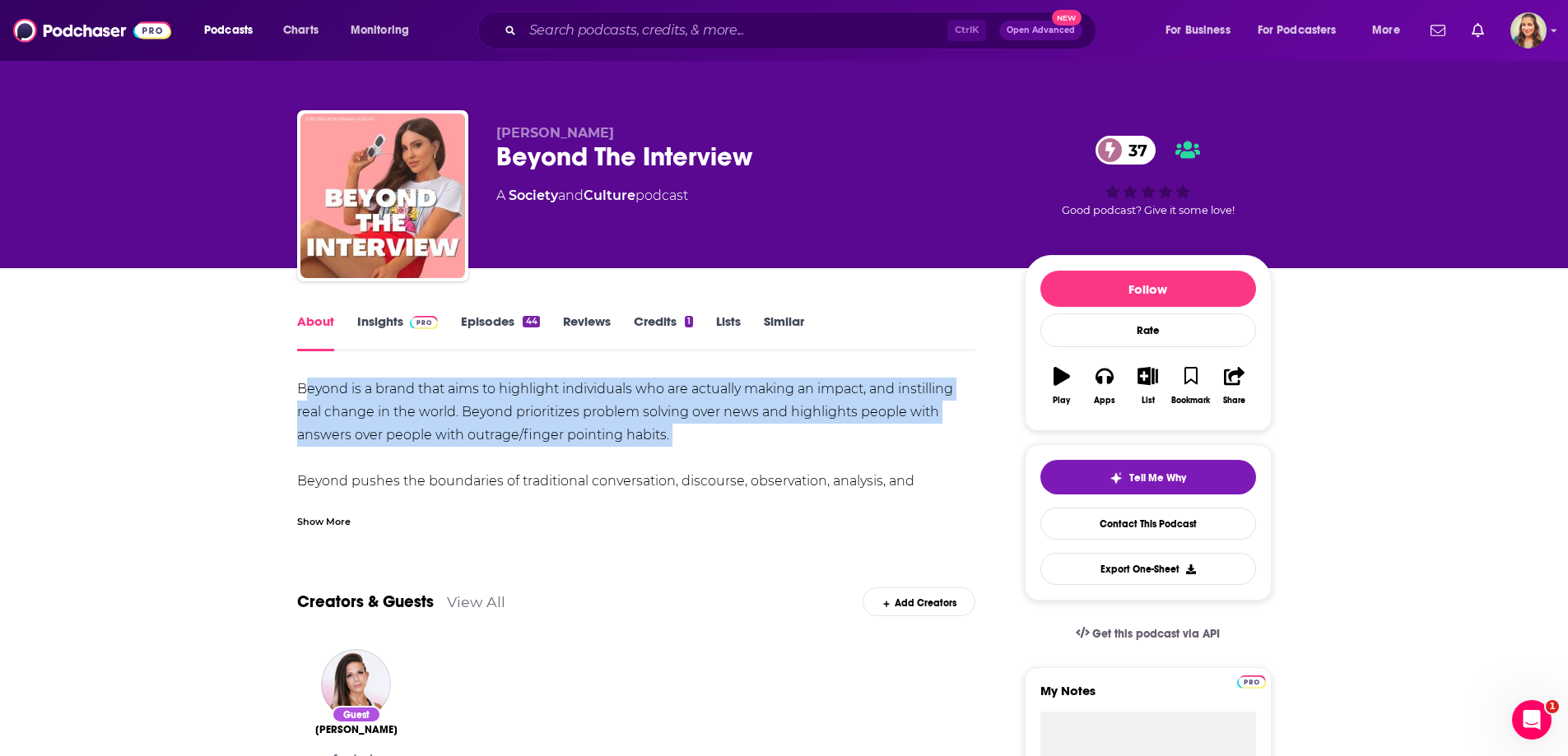
drag, startPoint x: 308, startPoint y: 383, endPoint x: 795, endPoint y: 462, distance: 493.4
click at [795, 462] on div "Beyond is a brand that aims to highlight individuals who are actually making an…" at bounding box center [637, 458] width 679 height 161
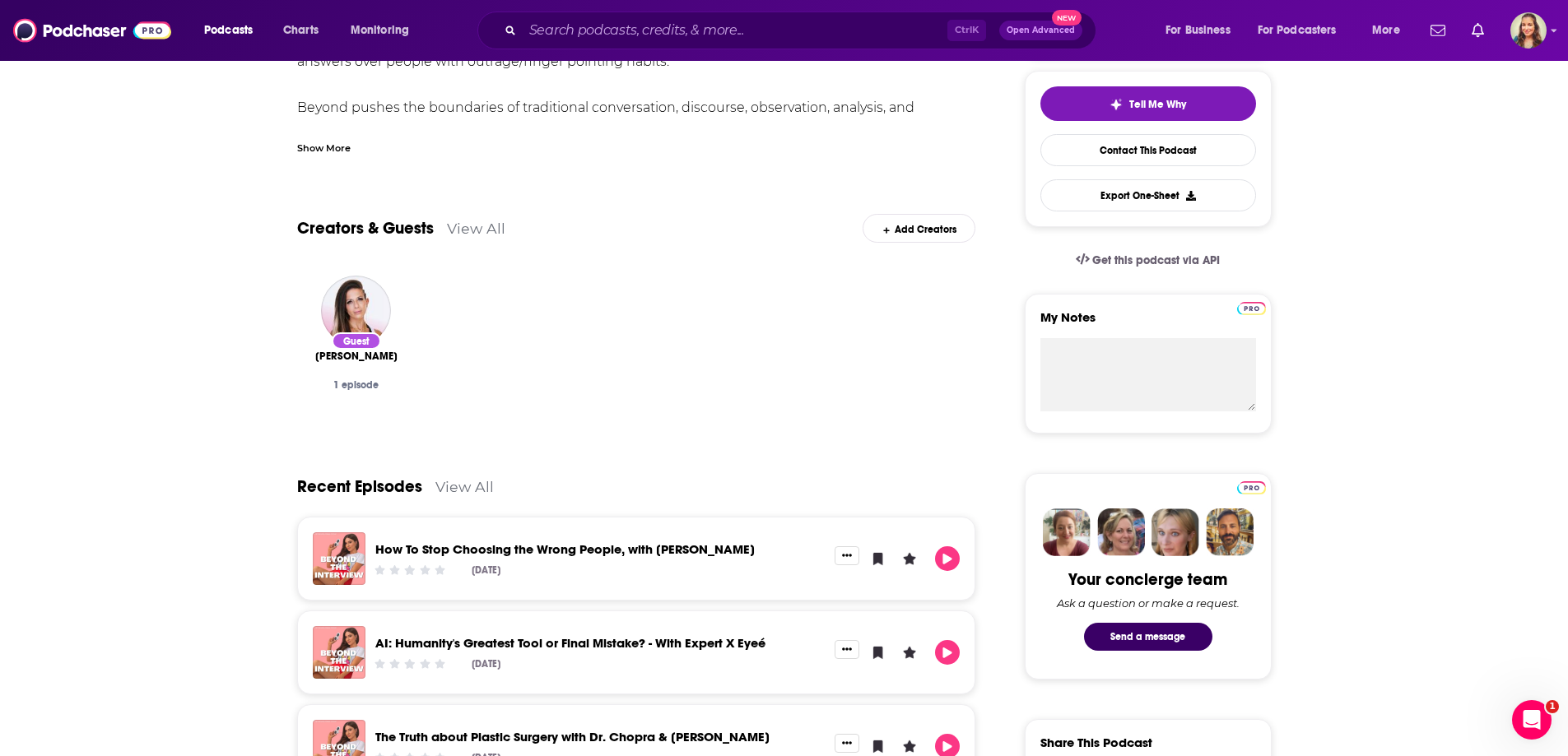
scroll to position [411, 0]
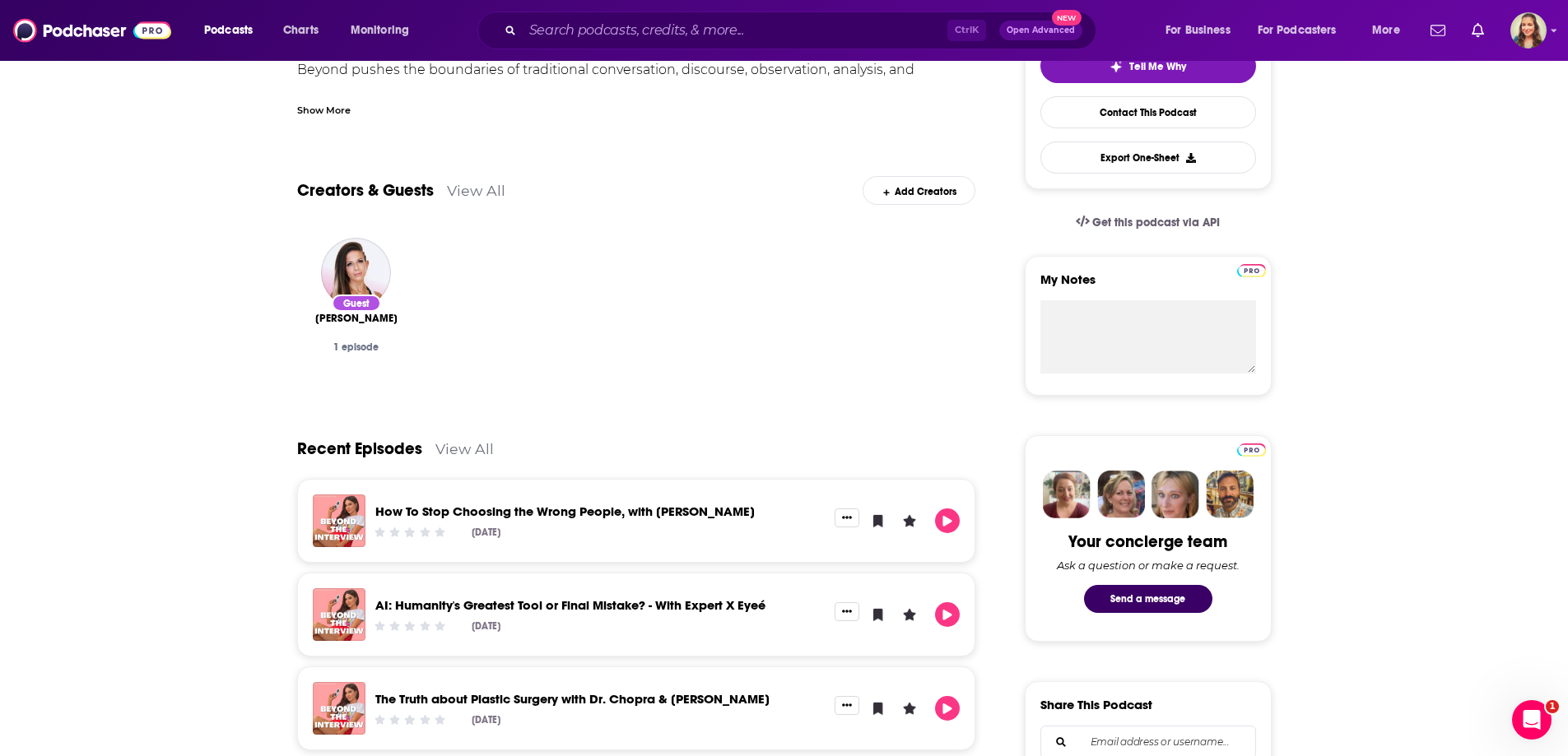
click at [142, 420] on div "About Insights Episodes 44 Reviews Credits 1 Lists Similar Beyond is a brand th…" at bounding box center [784, 692] width 1568 height 1671
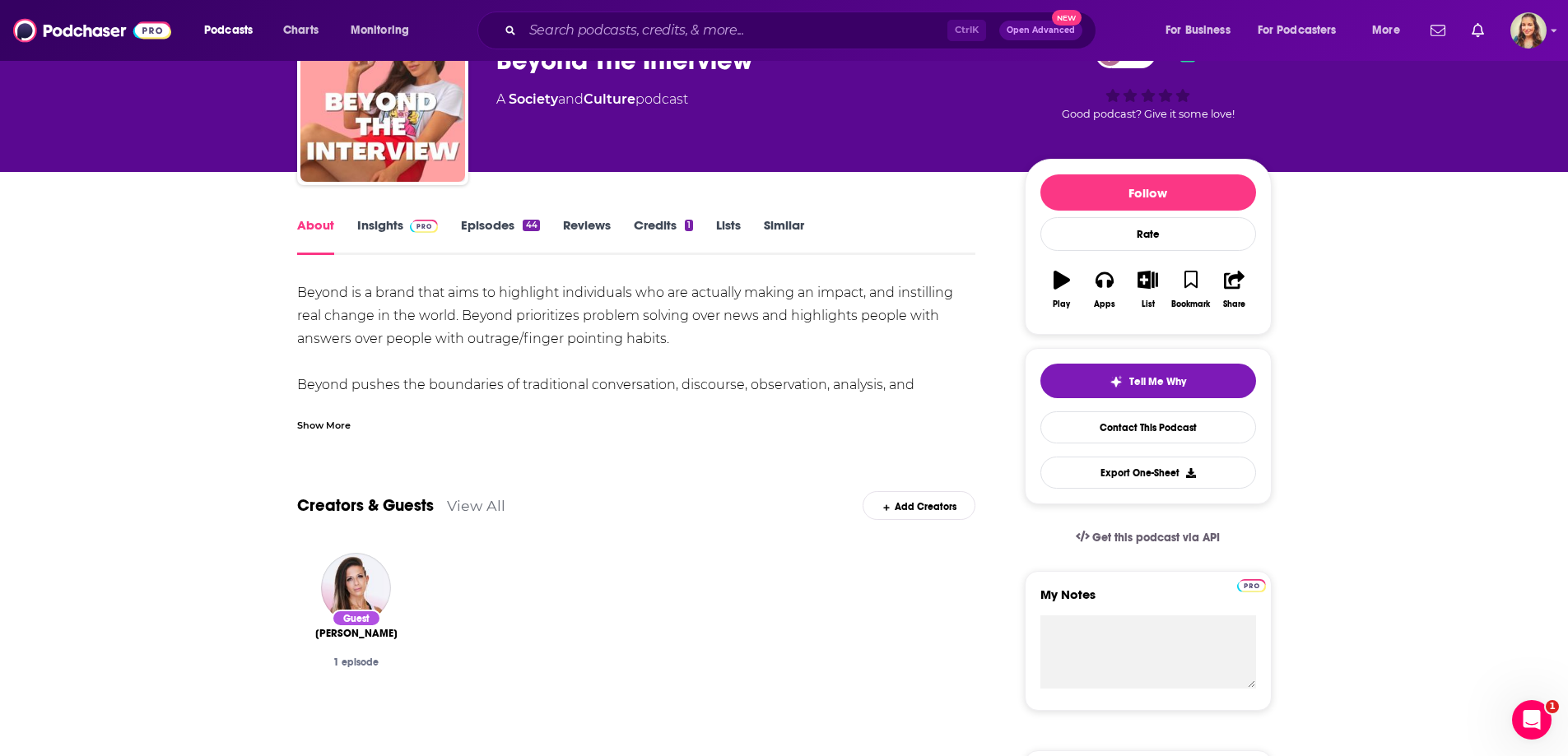
scroll to position [0, 0]
